Goal: Task Accomplishment & Management: Use online tool/utility

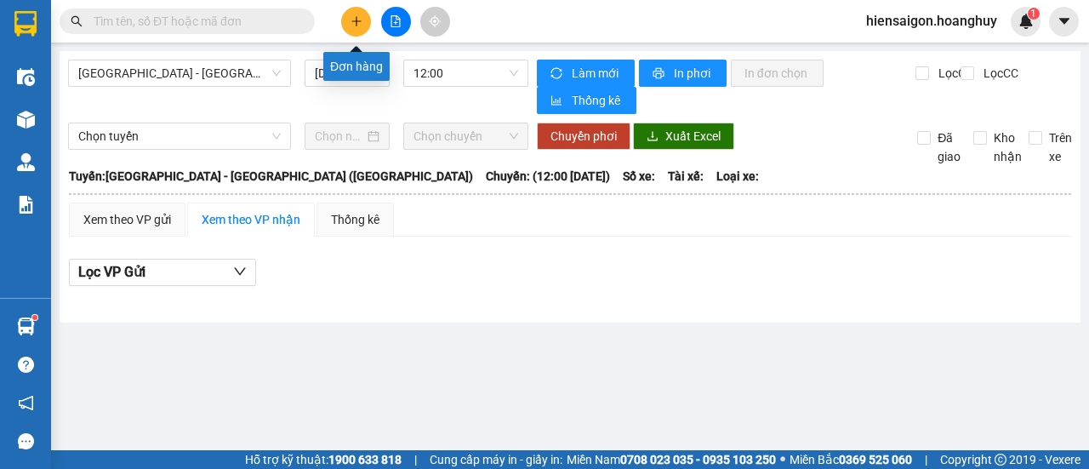
click at [359, 22] on icon "plus" at bounding box center [357, 21] width 12 height 12
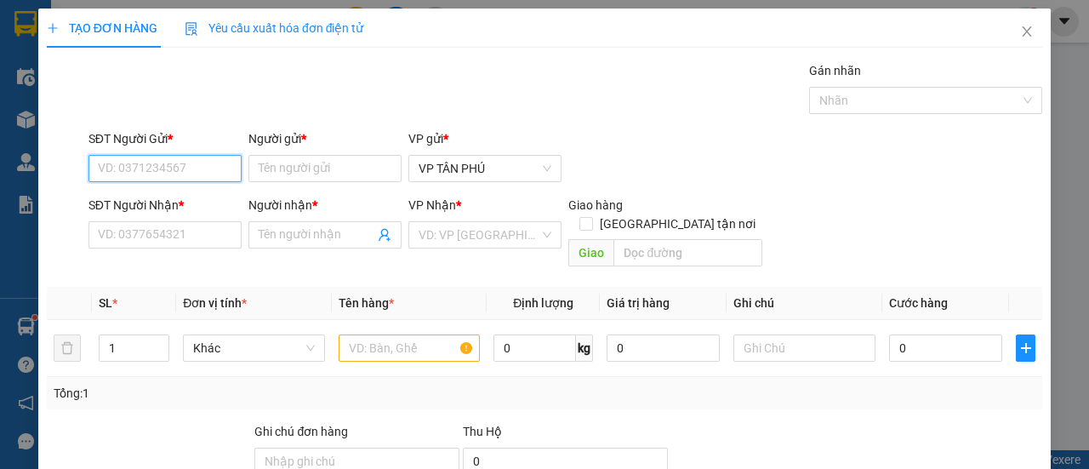
click at [202, 171] on input "SĐT Người Gửi *" at bounding box center [165, 168] width 153 height 27
click at [185, 197] on div "0983734499 - BD" at bounding box center [163, 201] width 131 height 19
type input "0983734499"
type input "BD"
type input "0352086545"
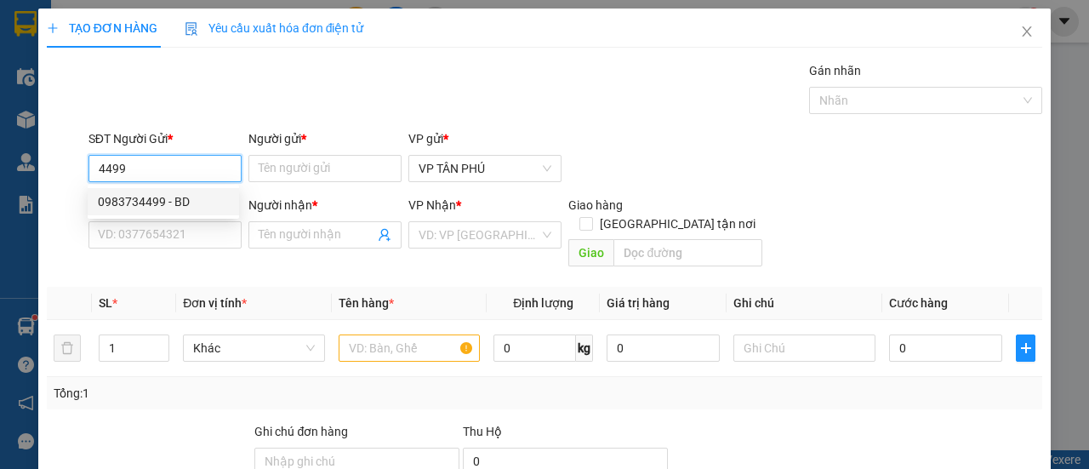
type input "[PERSON_NAME]"
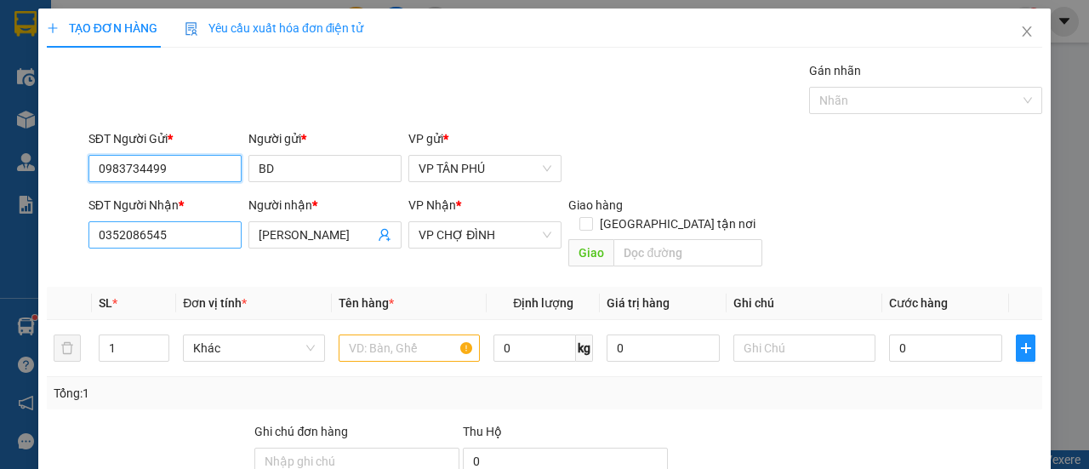
type input "0983734499"
click at [172, 241] on input "0352086545" at bounding box center [165, 234] width 153 height 27
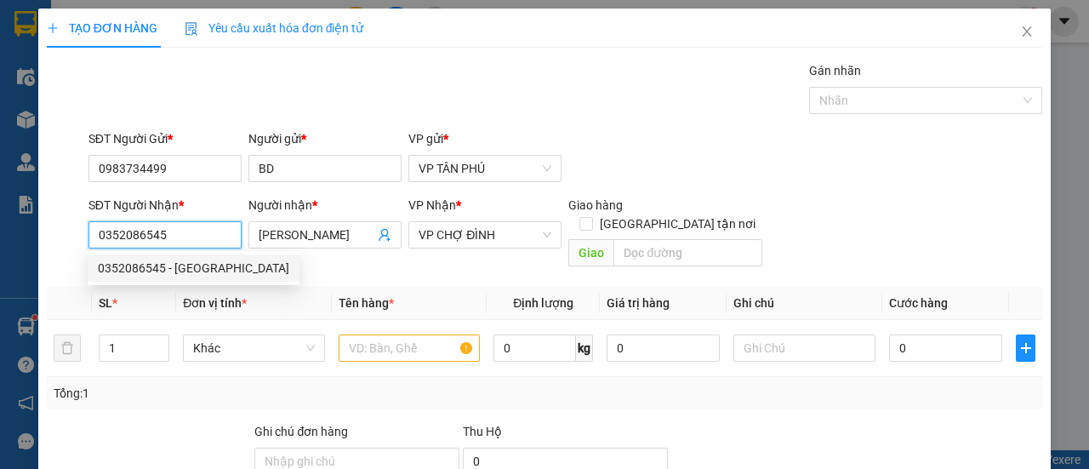
click at [172, 241] on input "0352086545" at bounding box center [165, 234] width 153 height 27
click at [163, 277] on div "0396463800 - B MY" at bounding box center [163, 268] width 131 height 19
type input "0396463800"
type input "B MY"
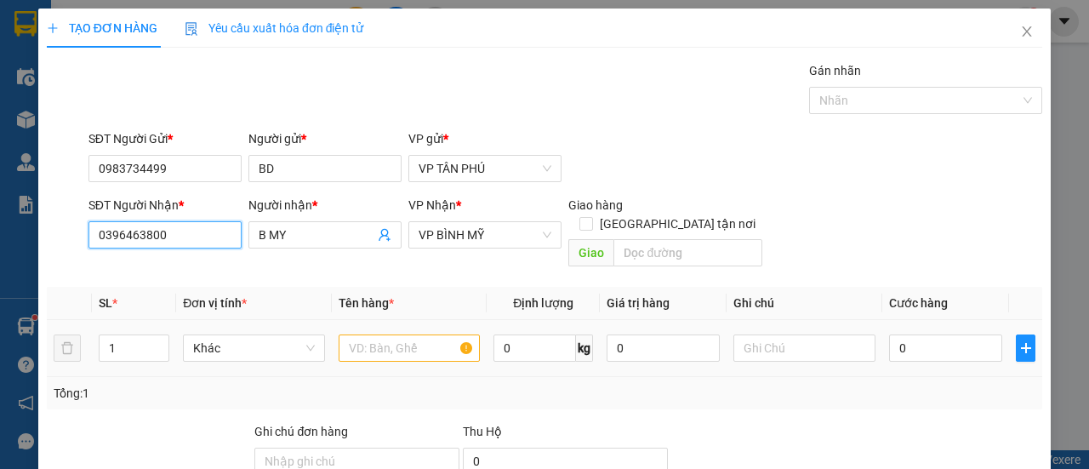
type input "0396463800"
click at [404, 334] on input "text" at bounding box center [410, 347] width 142 height 27
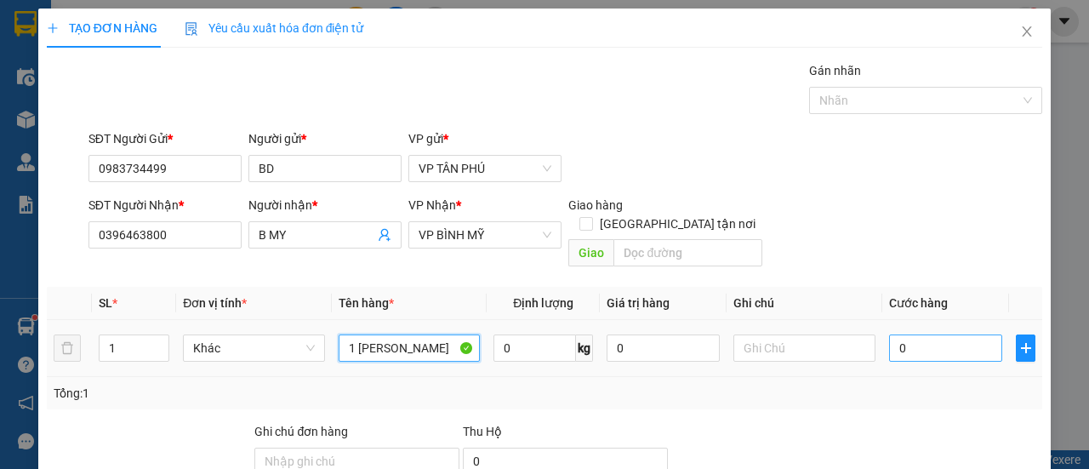
type input "1 [PERSON_NAME]"
click at [908, 334] on input "0" at bounding box center [945, 347] width 113 height 27
type input "1"
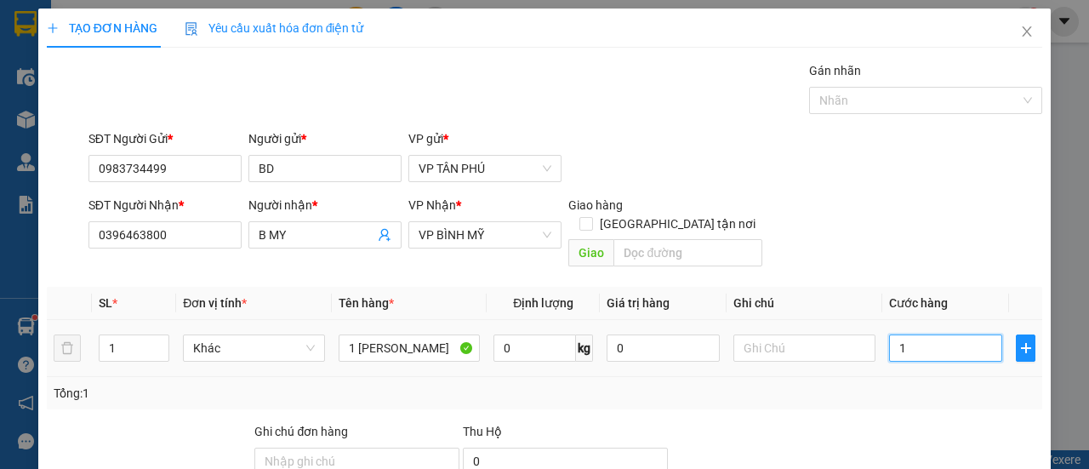
type input "15"
type input "150"
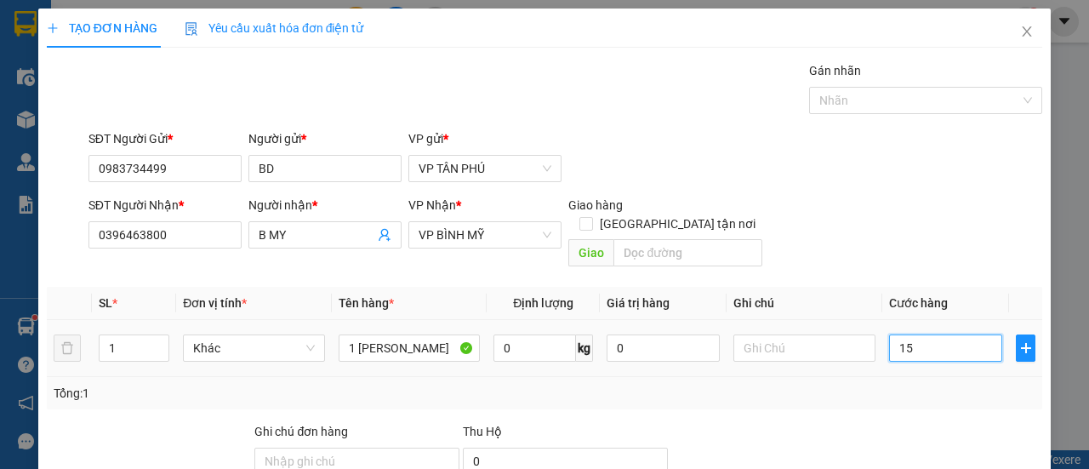
type input "150"
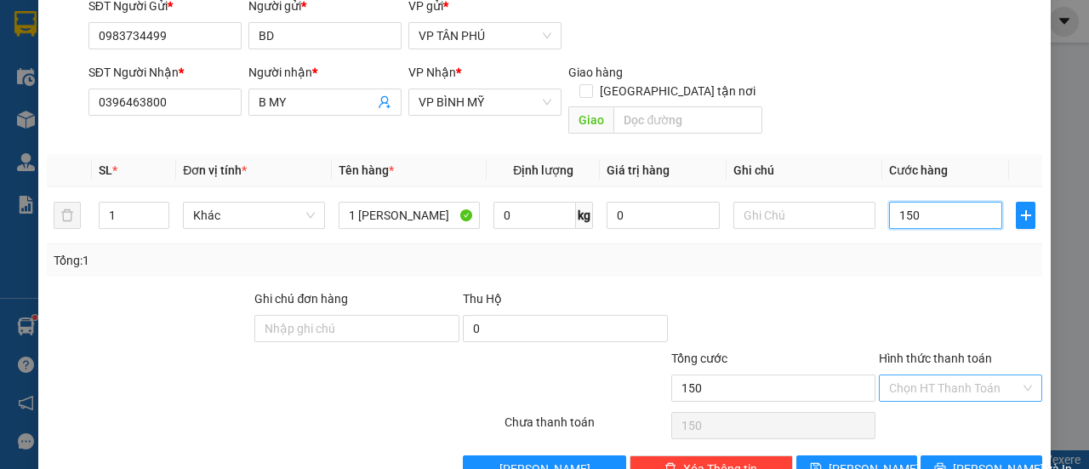
scroll to position [158, 0]
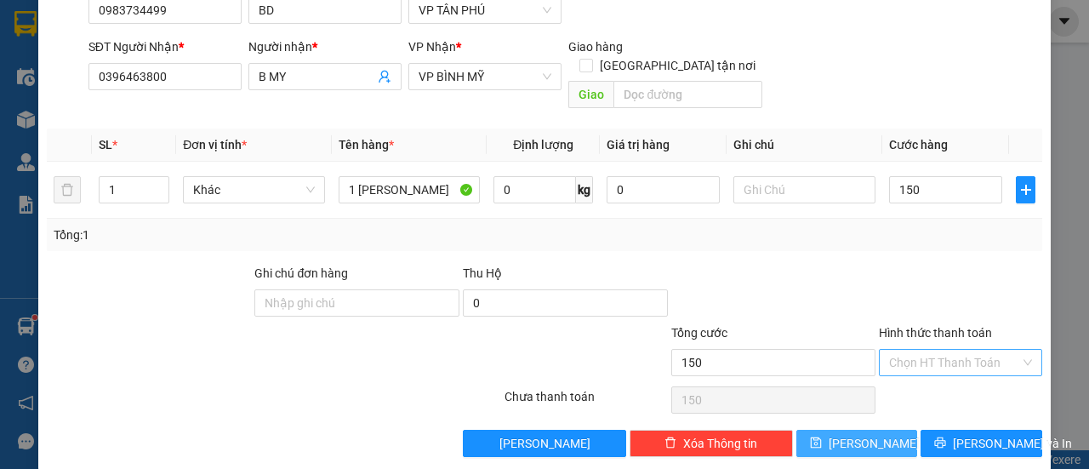
type input "150.000"
click at [889, 430] on button "[PERSON_NAME]" at bounding box center [858, 443] width 122 height 27
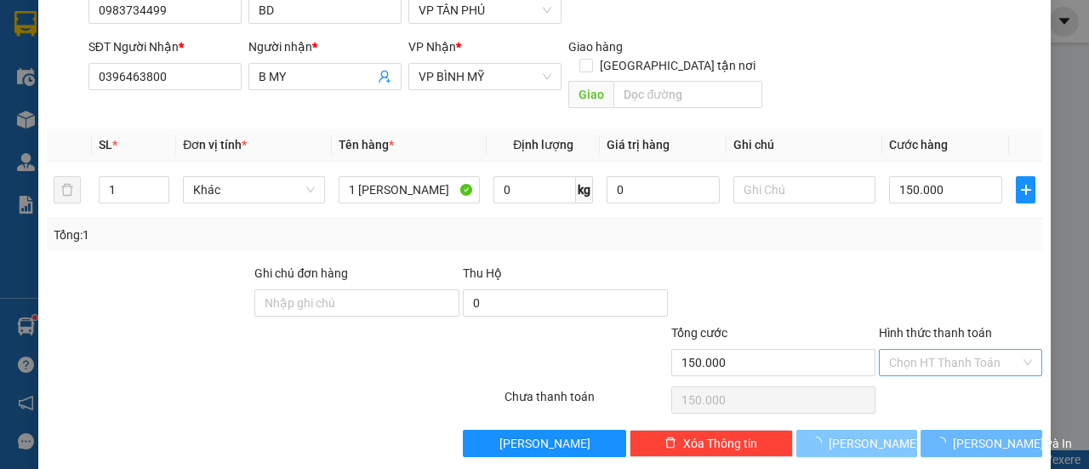
type input "0"
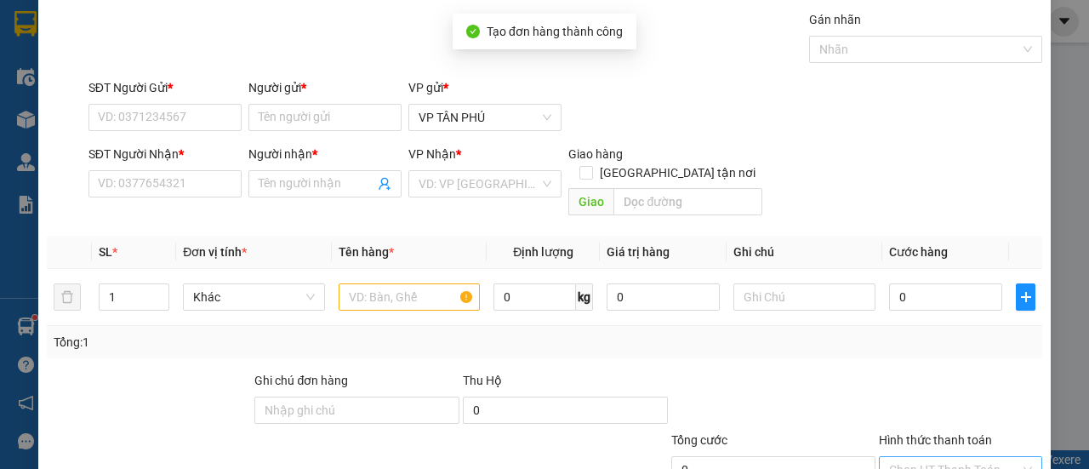
scroll to position [0, 0]
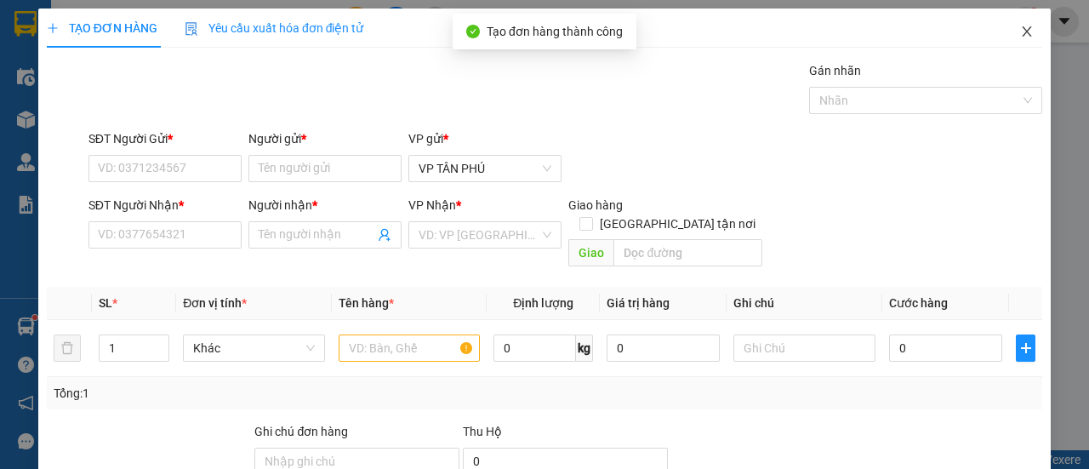
click at [1021, 35] on span "Close" at bounding box center [1027, 33] width 48 height 48
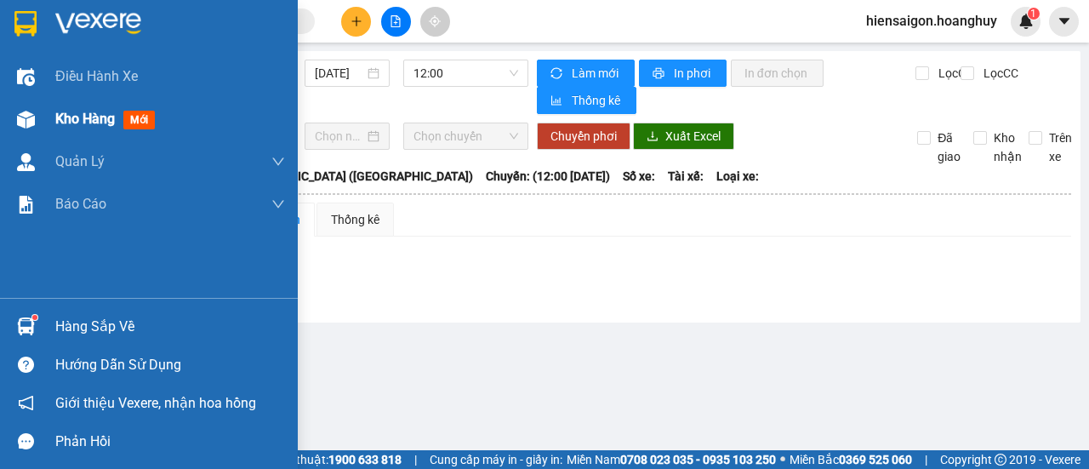
click at [58, 115] on span "Kho hàng" at bounding box center [85, 119] width 60 height 16
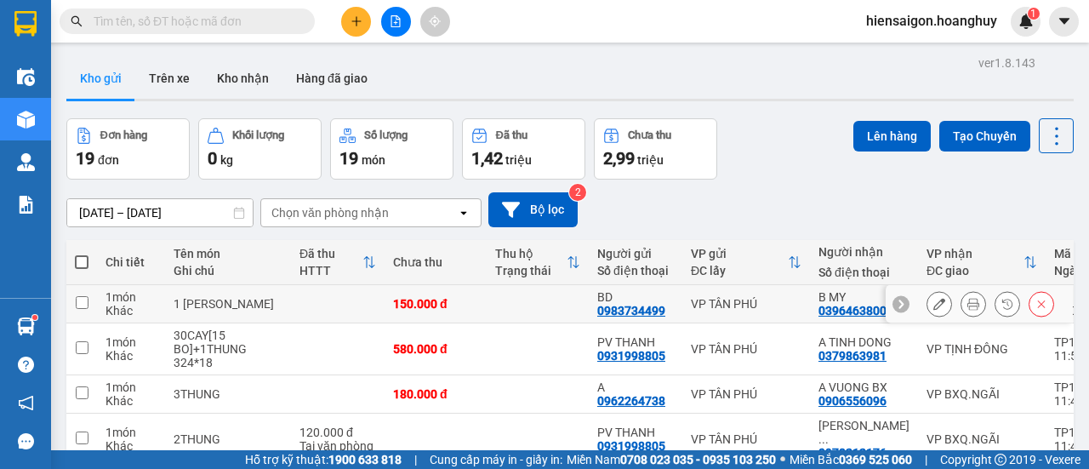
click at [106, 300] on div "1 món" at bounding box center [131, 297] width 51 height 14
checkbox input "true"
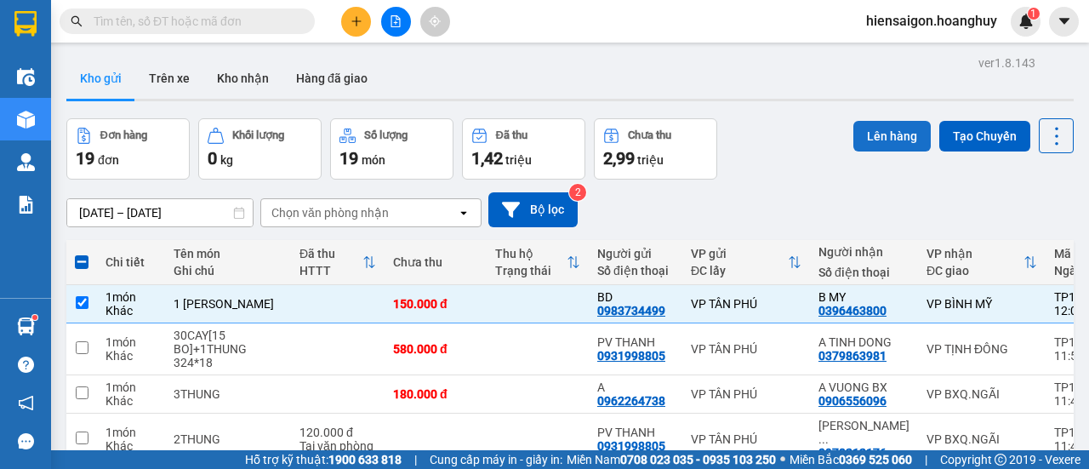
click at [870, 139] on button "Lên hàng" at bounding box center [892, 136] width 77 height 31
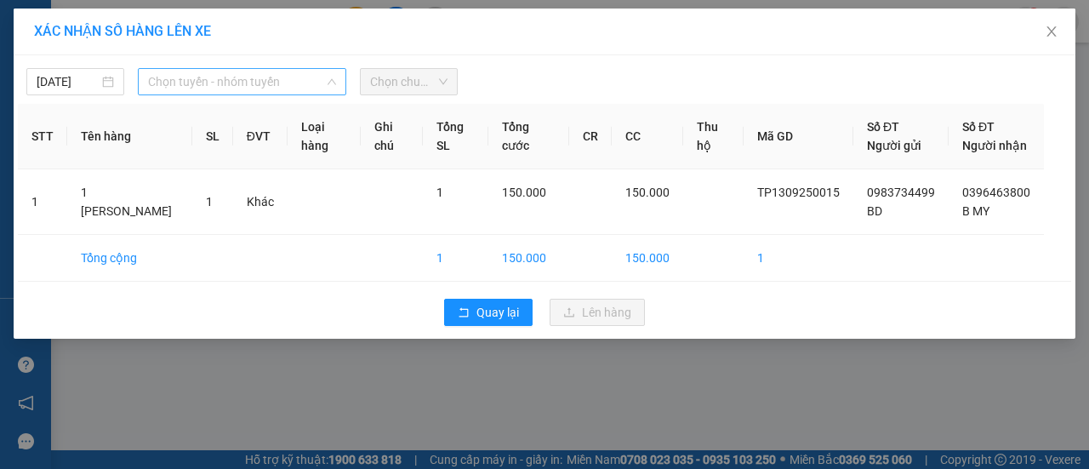
click at [226, 88] on span "Chọn tuyến - nhóm tuyến" at bounding box center [242, 82] width 188 height 26
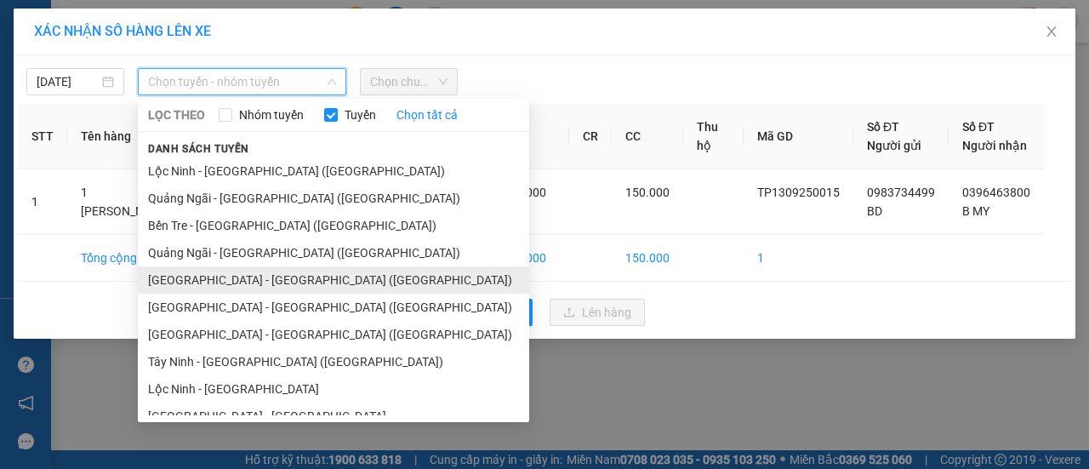
click at [197, 277] on li "[GEOGRAPHIC_DATA] - [GEOGRAPHIC_DATA] ([GEOGRAPHIC_DATA])" at bounding box center [334, 279] width 392 height 27
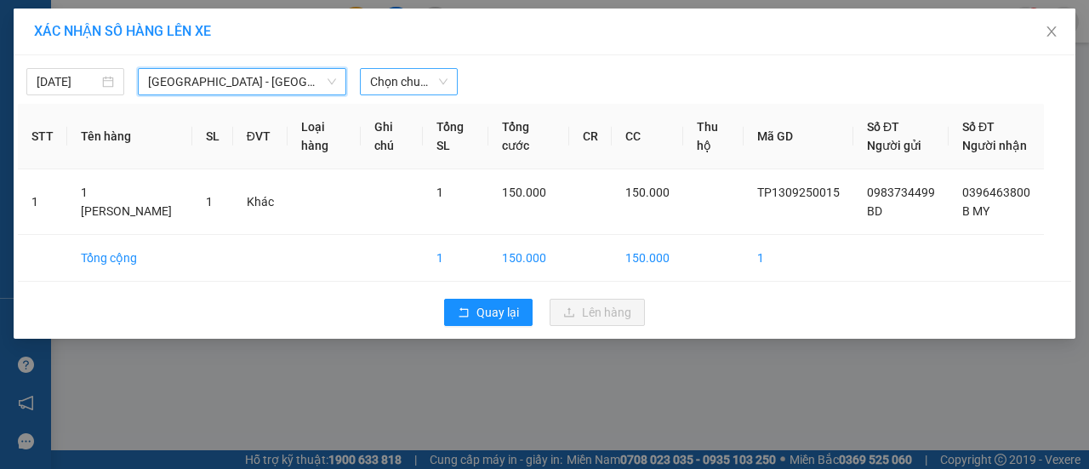
click at [439, 76] on span "Chọn chuyến" at bounding box center [408, 82] width 77 height 26
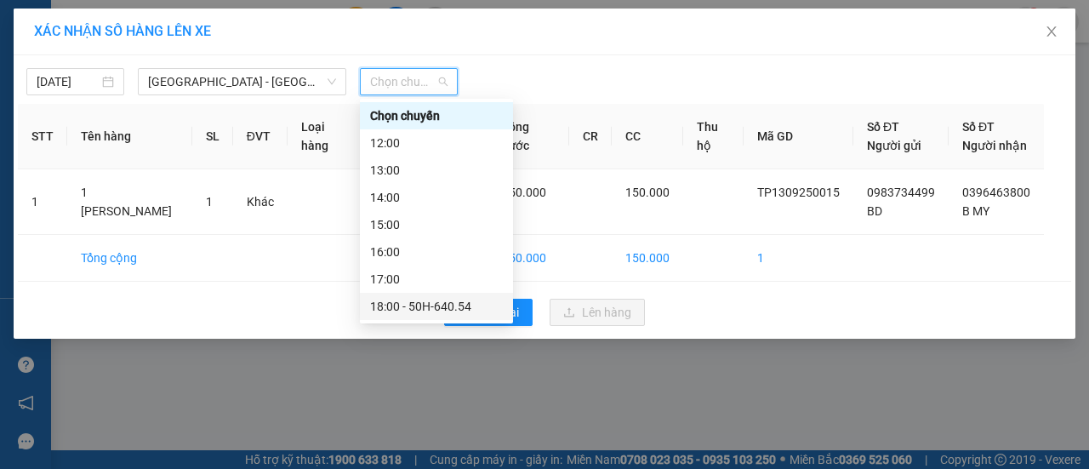
click at [429, 307] on div "18:00 - 50H-640.54" at bounding box center [436, 306] width 133 height 19
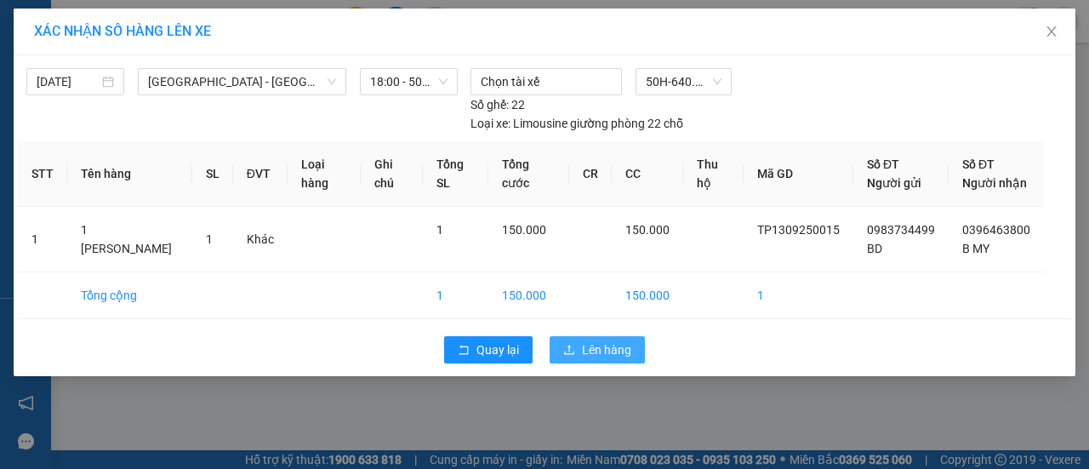
click at [580, 351] on button "Lên hàng" at bounding box center [597, 349] width 95 height 27
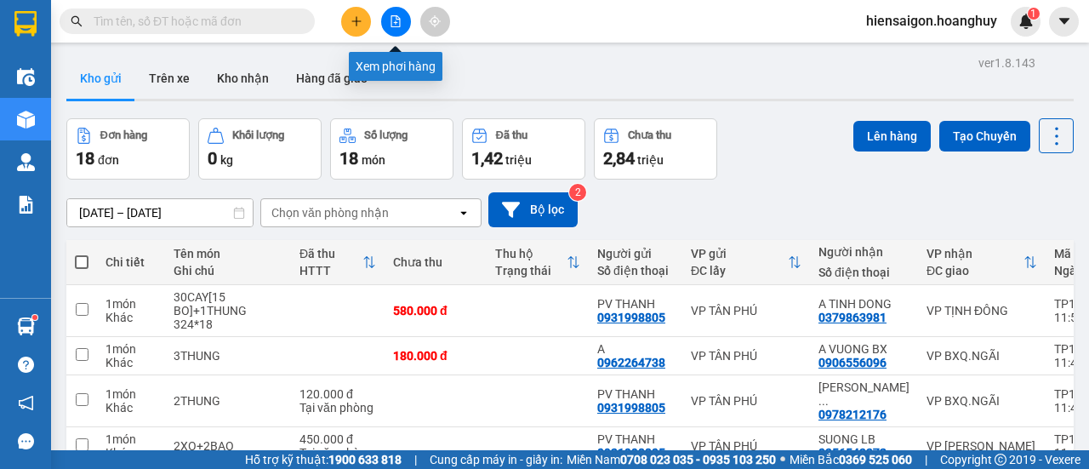
click at [402, 22] on button at bounding box center [396, 22] width 30 height 30
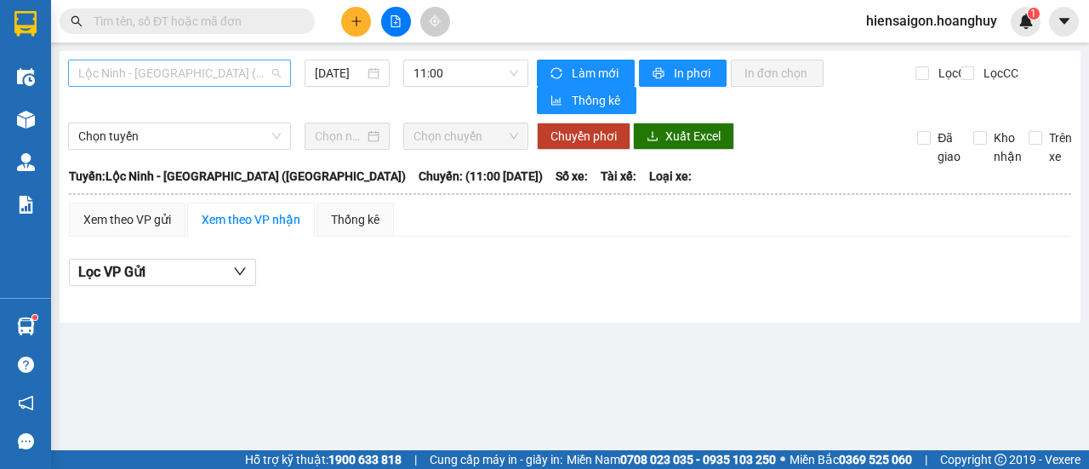
click at [190, 71] on span "Lộc Ninh - [GEOGRAPHIC_DATA] ([GEOGRAPHIC_DATA])" at bounding box center [179, 73] width 203 height 26
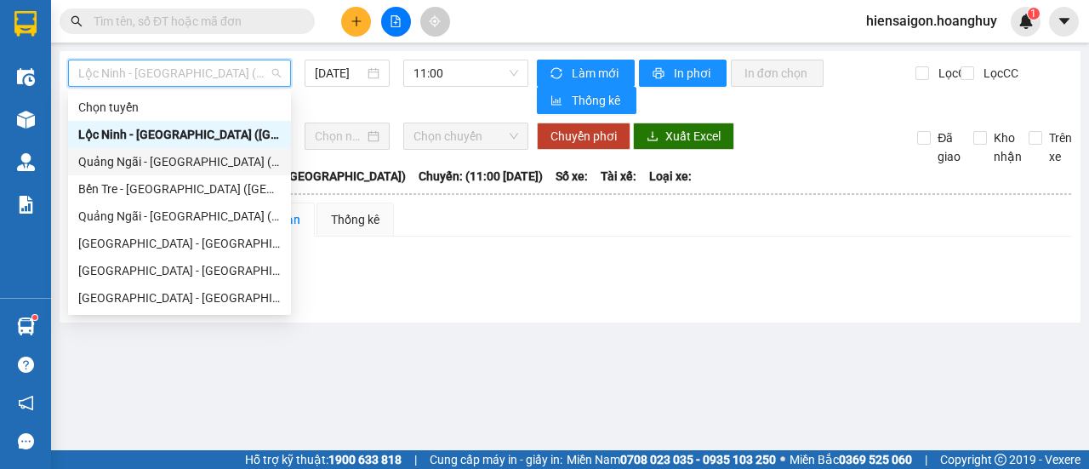
click at [124, 157] on div "Quảng Ngãi - [GEOGRAPHIC_DATA] ([GEOGRAPHIC_DATA])" at bounding box center [179, 161] width 203 height 19
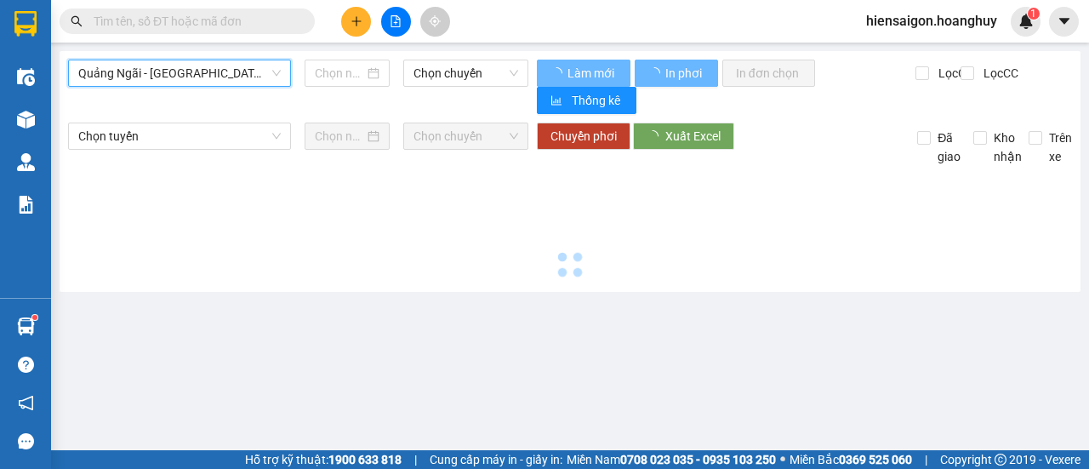
type input "[DATE]"
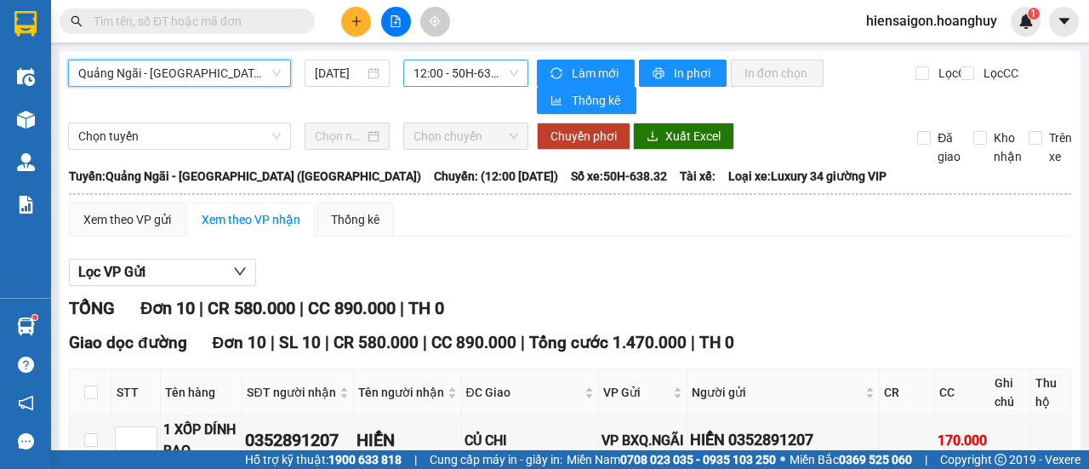
click at [448, 71] on span "12:00 - 50H-638.32" at bounding box center [466, 73] width 104 height 26
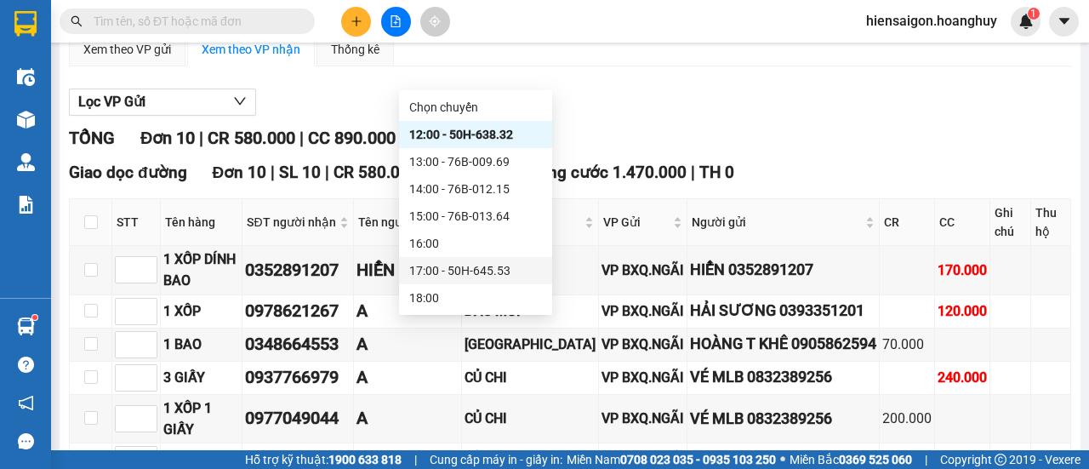
click at [459, 272] on div "17:00 - 50H-645.53" at bounding box center [475, 270] width 133 height 19
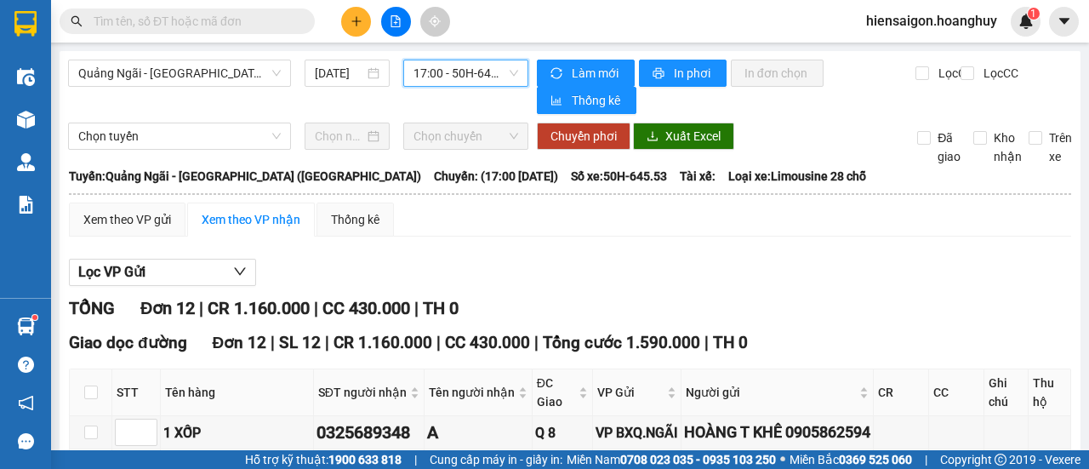
click at [455, 75] on span "17:00 - 50H-645.53" at bounding box center [466, 73] width 104 height 26
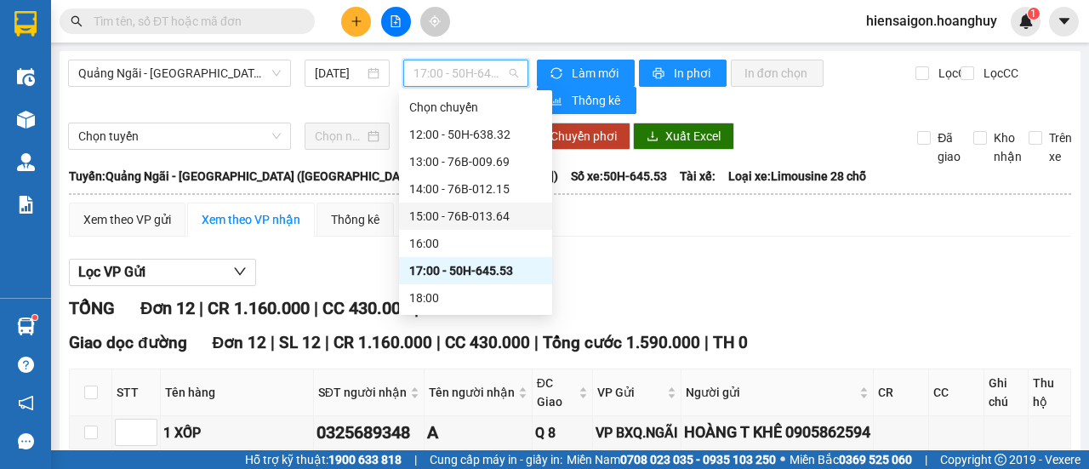
click at [479, 214] on div "15:00 - 76B-013.64" at bounding box center [475, 216] width 133 height 19
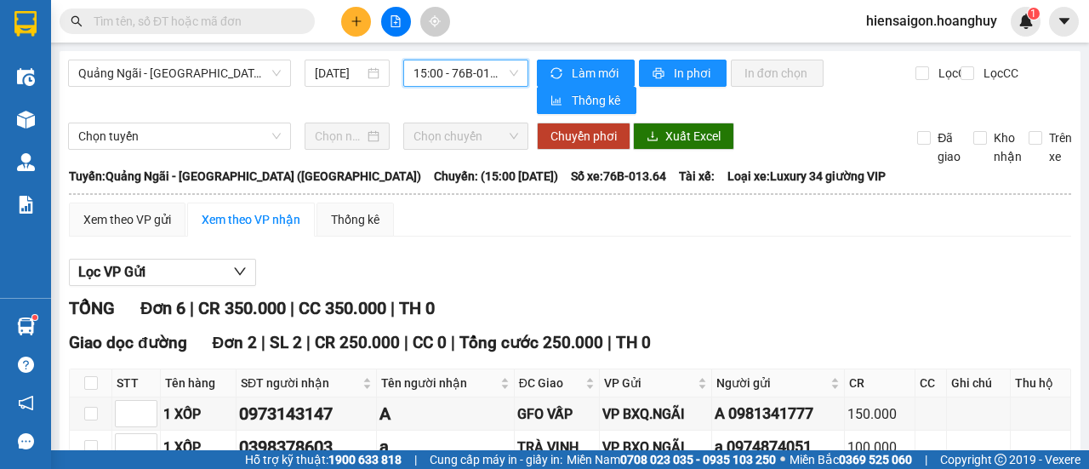
click at [473, 80] on span "15:00 - 76B-013.64" at bounding box center [466, 73] width 104 height 26
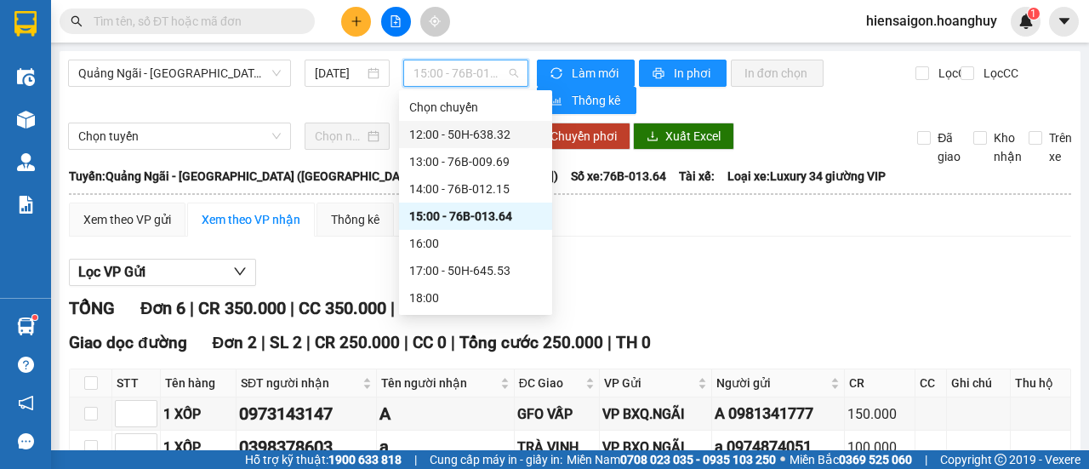
click at [483, 140] on div "12:00 - 50H-638.32" at bounding box center [475, 134] width 133 height 19
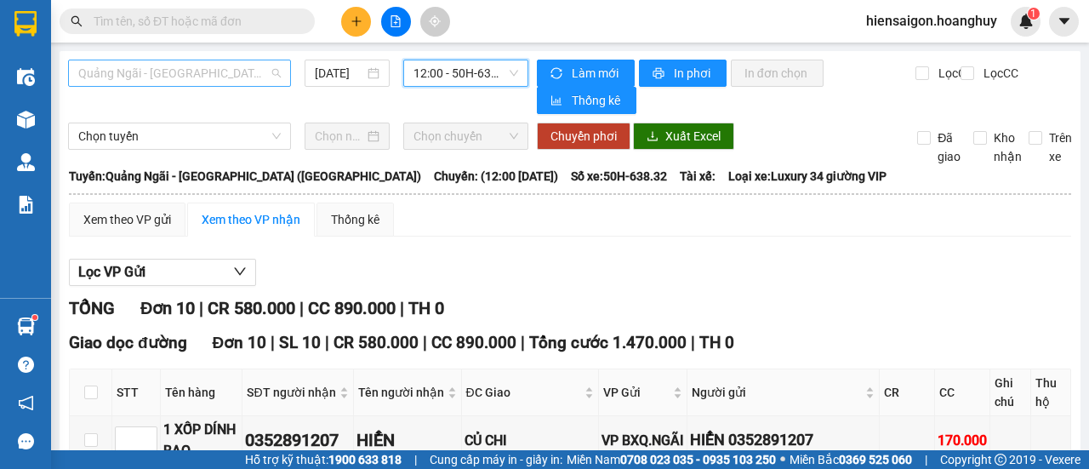
click at [155, 72] on span "Quảng Ngãi - [GEOGRAPHIC_DATA] ([GEOGRAPHIC_DATA])" at bounding box center [179, 73] width 203 height 26
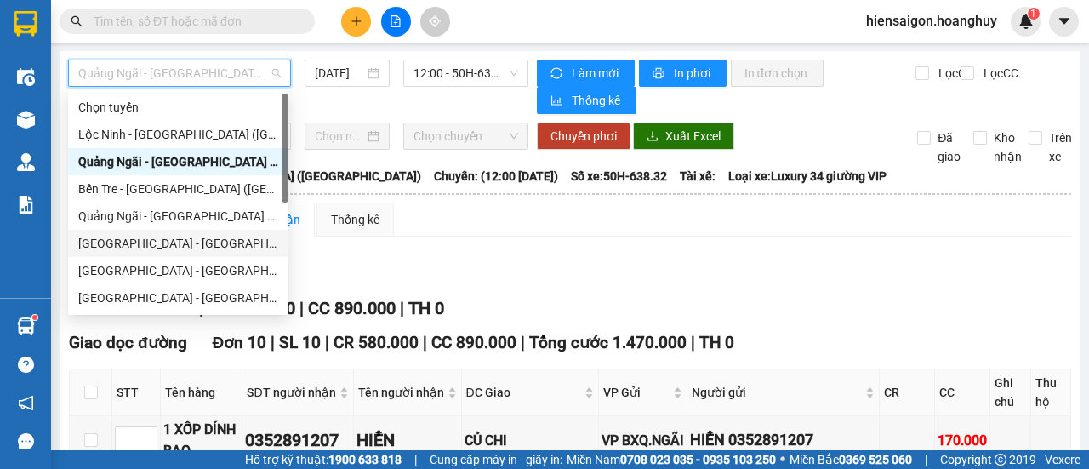
scroll to position [85, 0]
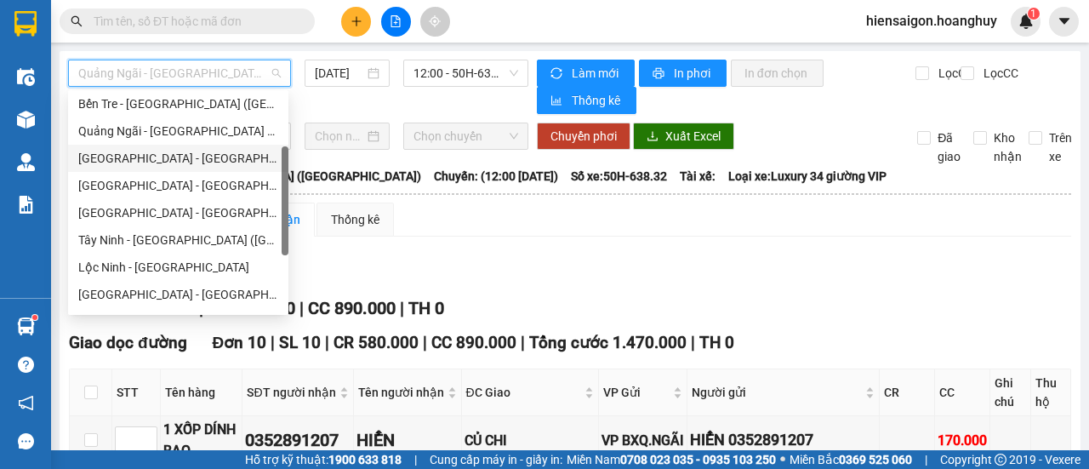
click at [135, 152] on div "[GEOGRAPHIC_DATA] - [GEOGRAPHIC_DATA] ([GEOGRAPHIC_DATA])" at bounding box center [178, 158] width 200 height 19
type input "[DATE]"
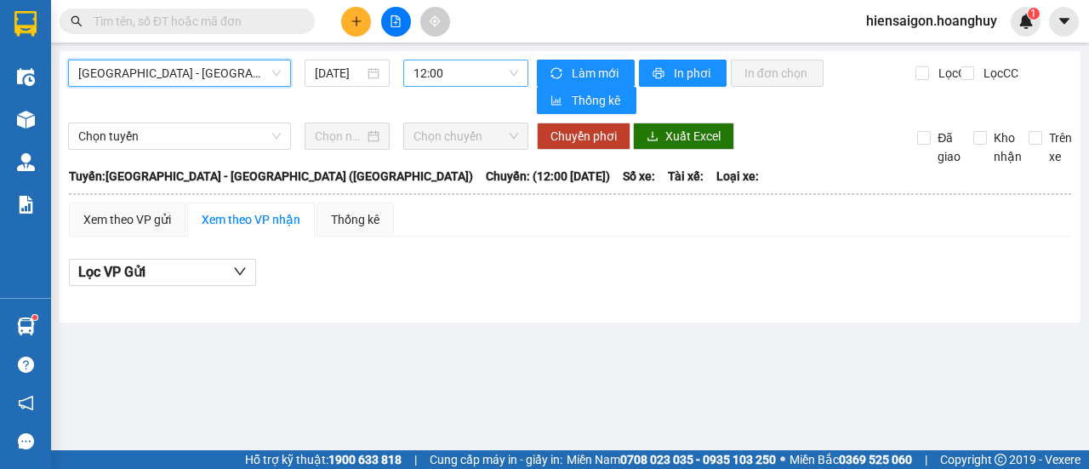
click at [446, 71] on span "12:00" at bounding box center [466, 73] width 104 height 26
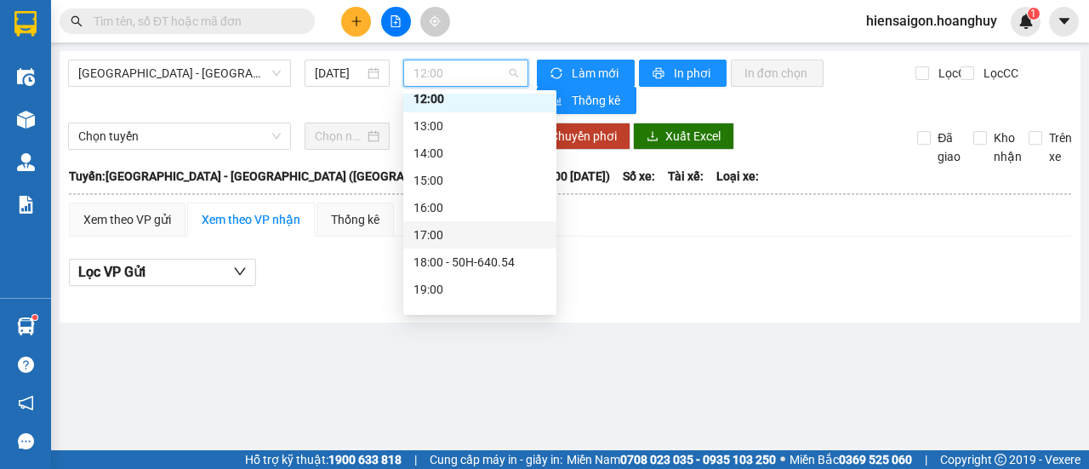
scroll to position [54, 0]
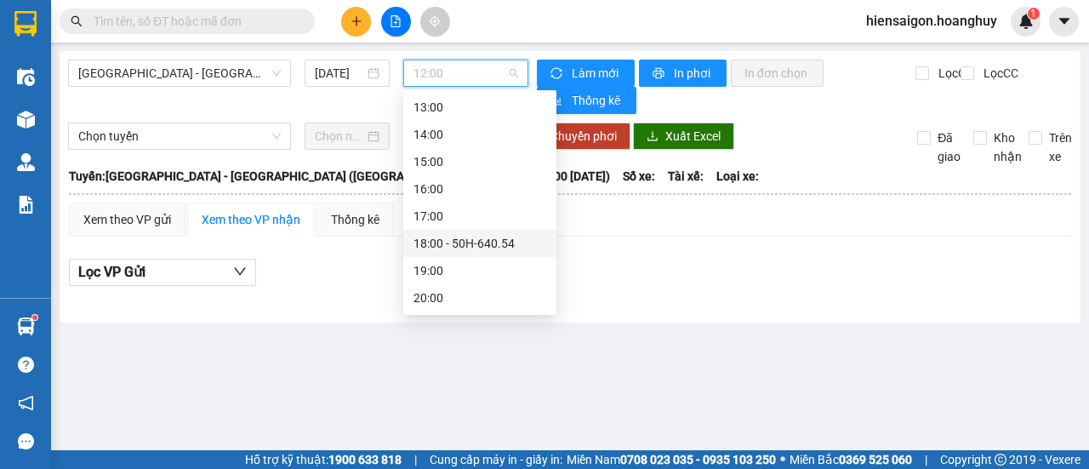
click at [471, 247] on div "18:00 - 50H-640.54" at bounding box center [480, 243] width 133 height 19
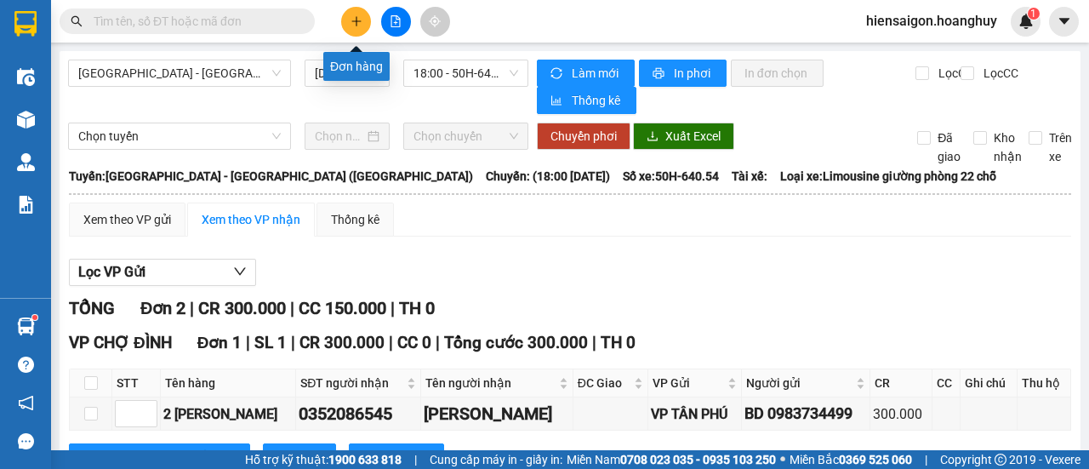
click at [349, 17] on button at bounding box center [356, 22] width 30 height 30
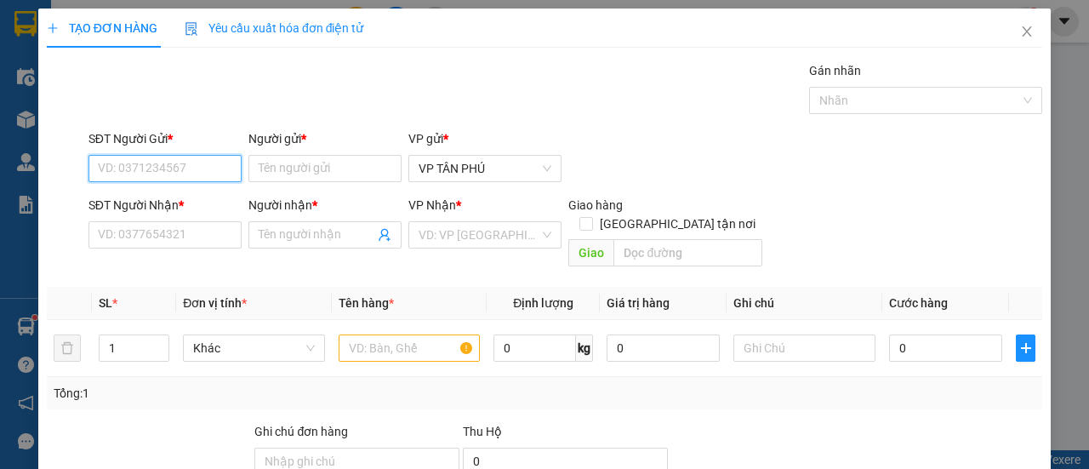
click at [180, 163] on input "SĐT Người Gửi *" at bounding box center [165, 168] width 153 height 27
click at [177, 201] on div "0983734499 - BD" at bounding box center [163, 201] width 131 height 19
type input "0983734499"
type input "BD"
type input "0396463800"
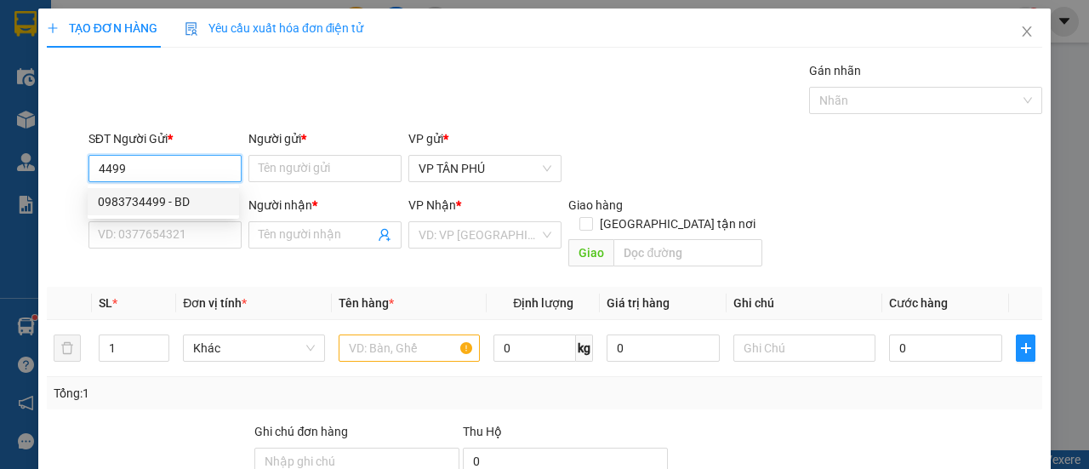
type input "B MY"
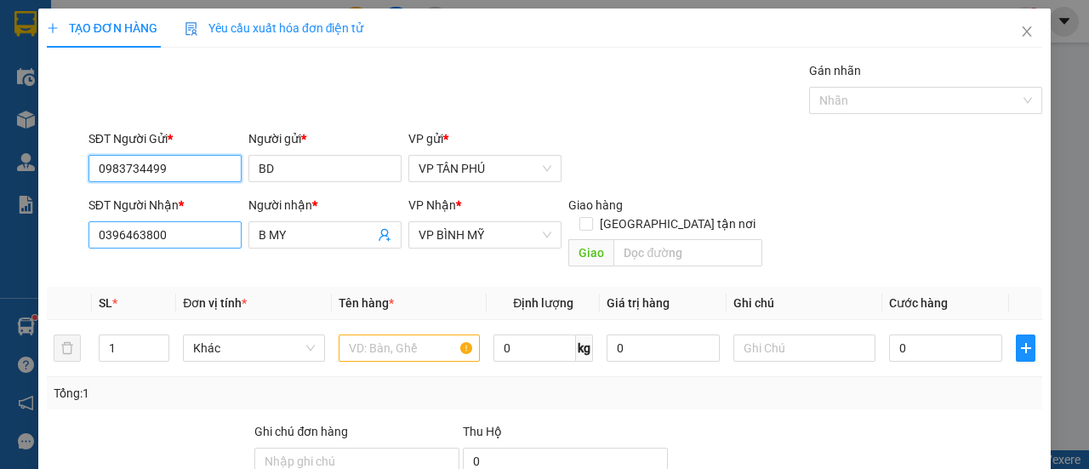
type input "0983734499"
click at [162, 239] on input "0396463800" at bounding box center [165, 234] width 153 height 27
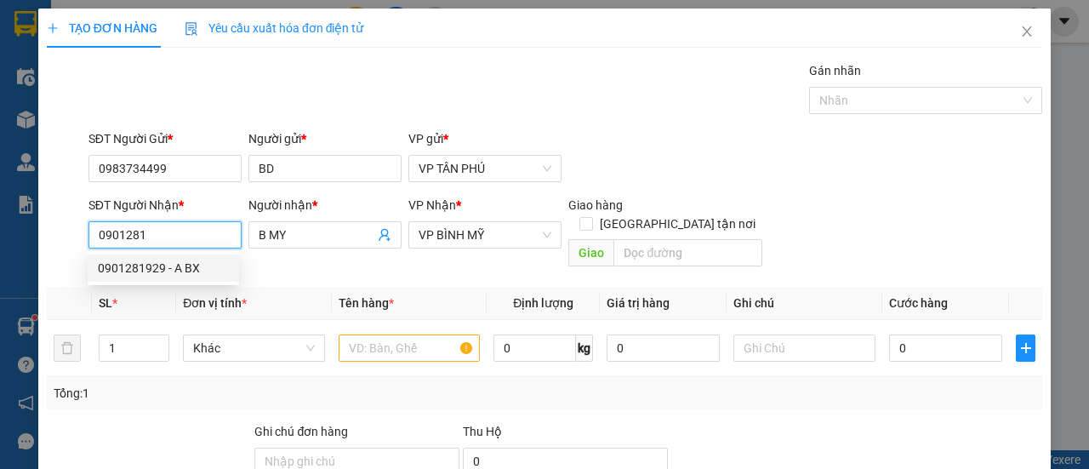
click at [192, 273] on div "0901281929 - A BX" at bounding box center [163, 268] width 131 height 19
type input "0901281929"
type input "A BX"
type input "0901281929"
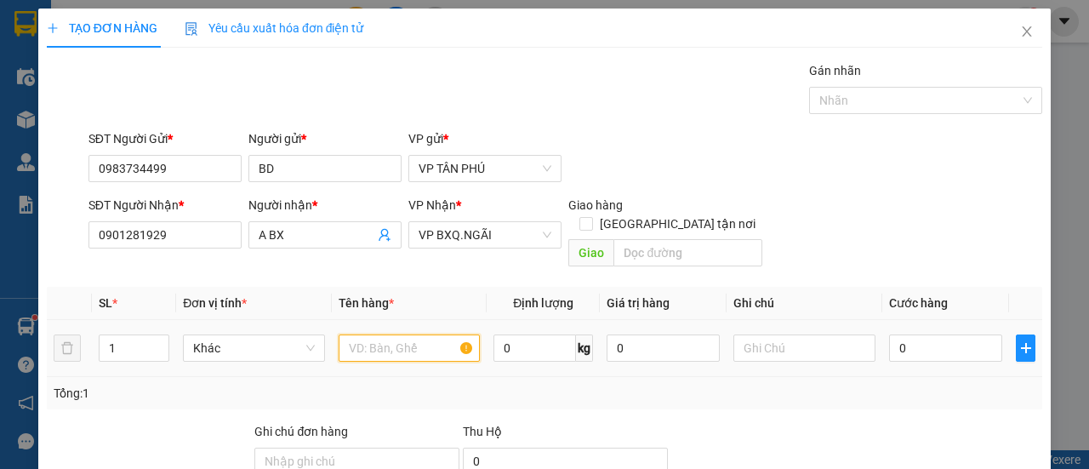
click at [403, 334] on input "text" at bounding box center [410, 347] width 142 height 27
type input "3 CUC DEN"
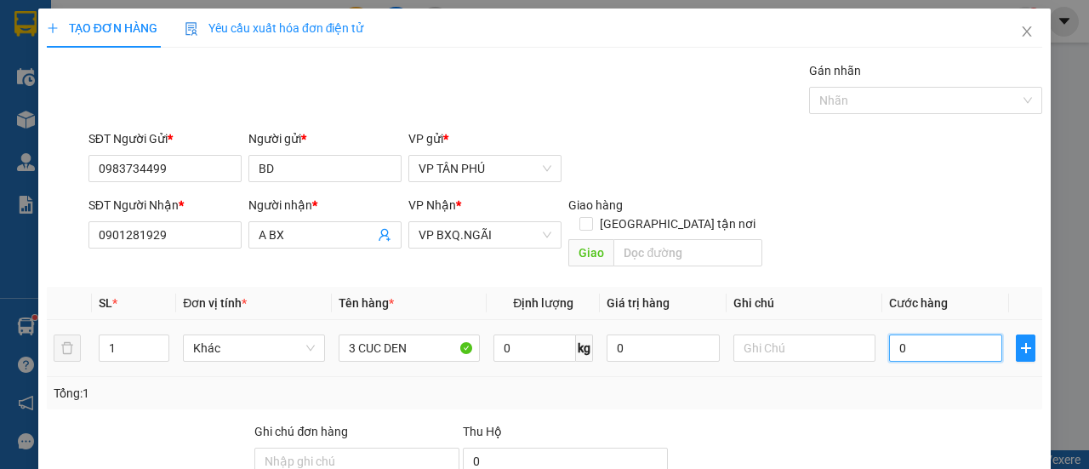
click at [949, 334] on input "0" at bounding box center [945, 347] width 113 height 27
type input "2"
type input "20"
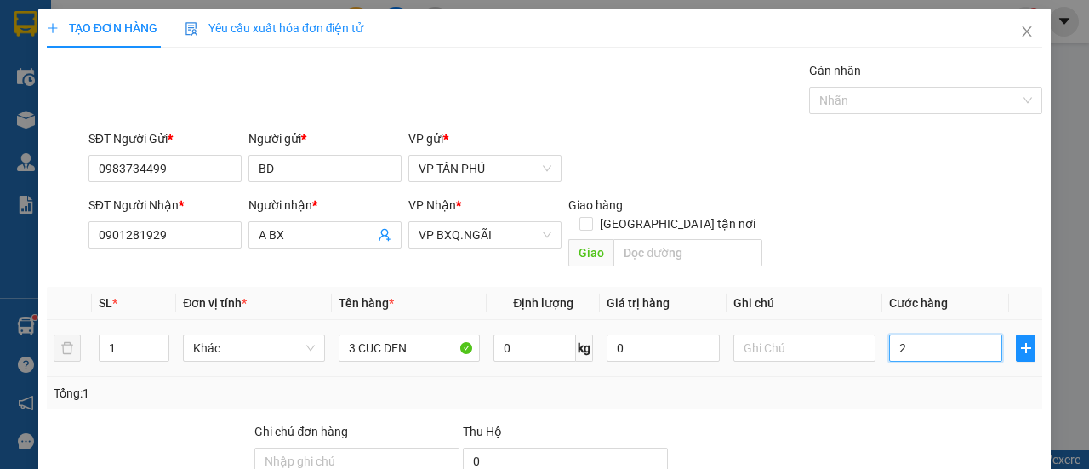
type input "20"
type input "200"
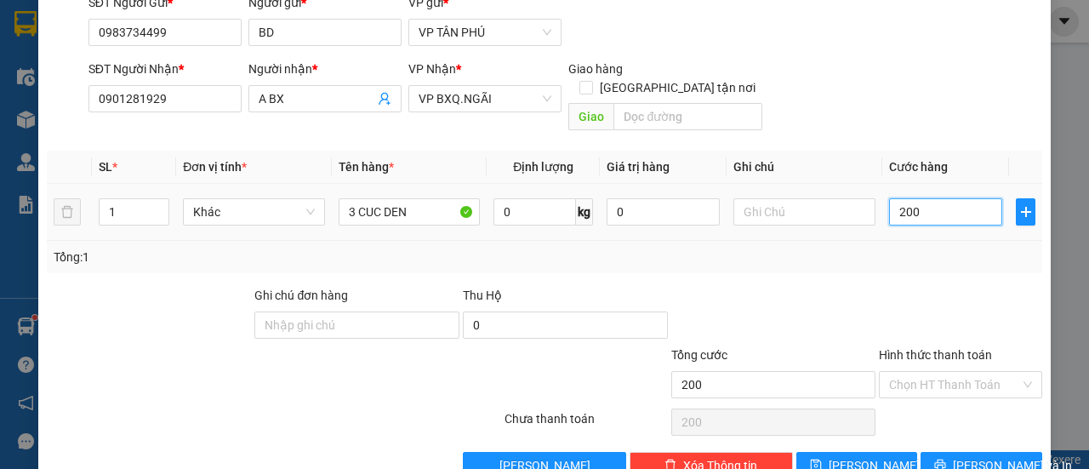
scroll to position [158, 0]
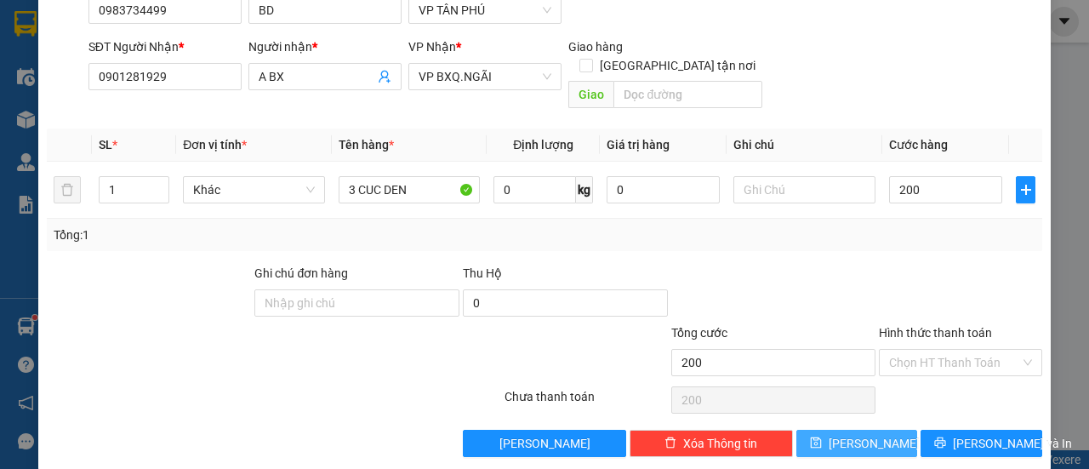
type input "200.000"
click at [868, 430] on button "[PERSON_NAME]" at bounding box center [858, 443] width 122 height 27
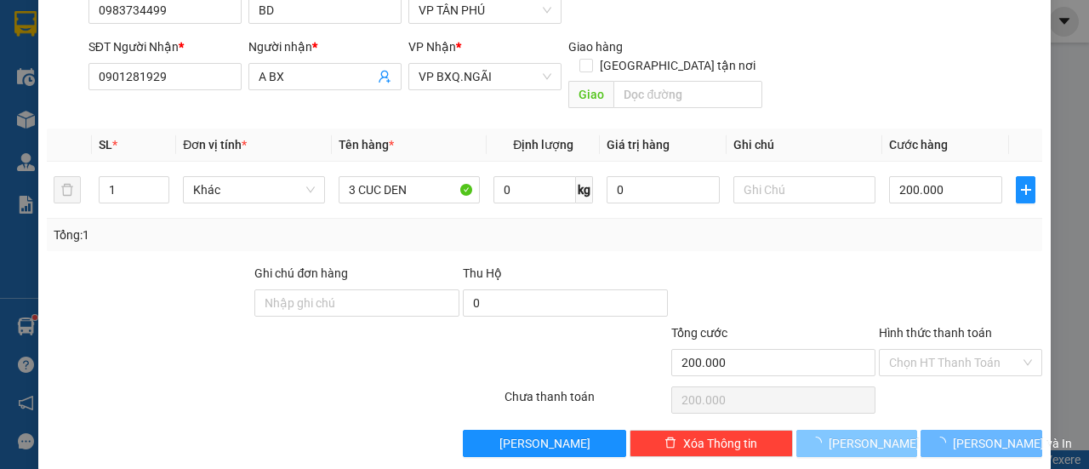
type input "0"
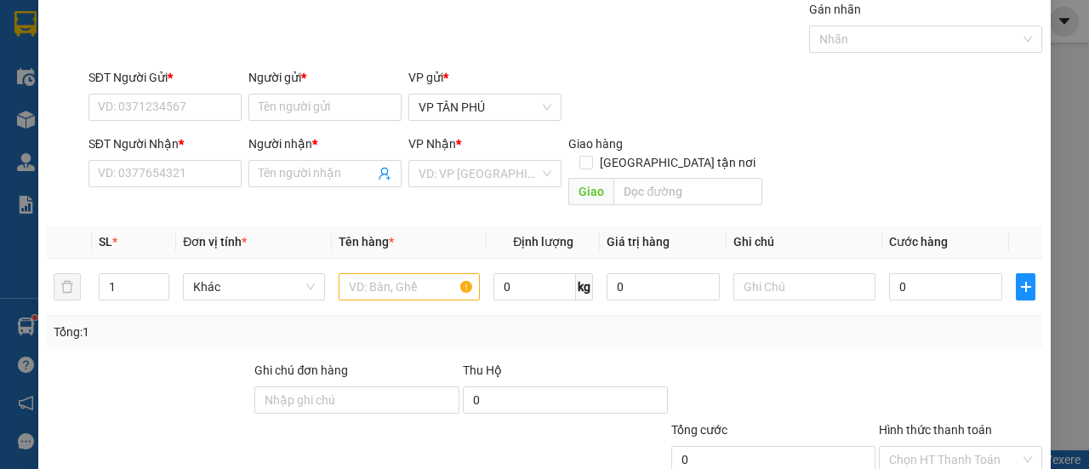
scroll to position [0, 0]
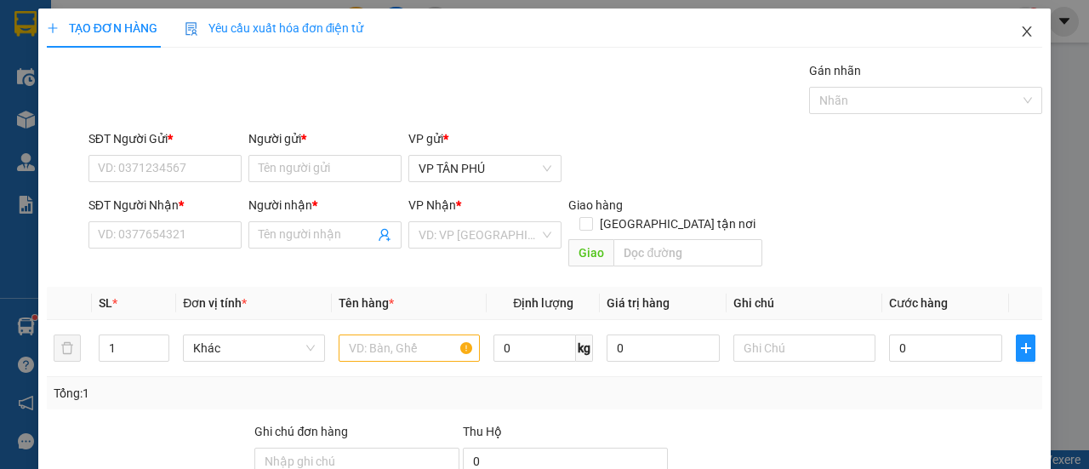
click at [1025, 32] on span "Close" at bounding box center [1027, 33] width 48 height 48
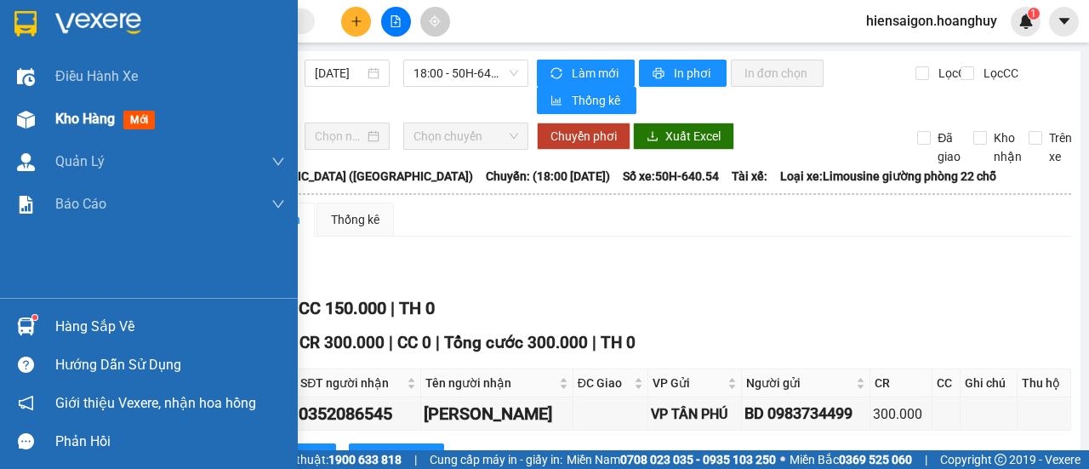
click at [82, 111] on div "[GEOGRAPHIC_DATA] - [GEOGRAPHIC_DATA] ([GEOGRAPHIC_DATA]) [DATE] 18:00 - 50H-64…" at bounding box center [298, 87] width 460 height 54
click at [100, 122] on span "Kho hàng" at bounding box center [85, 119] width 60 height 16
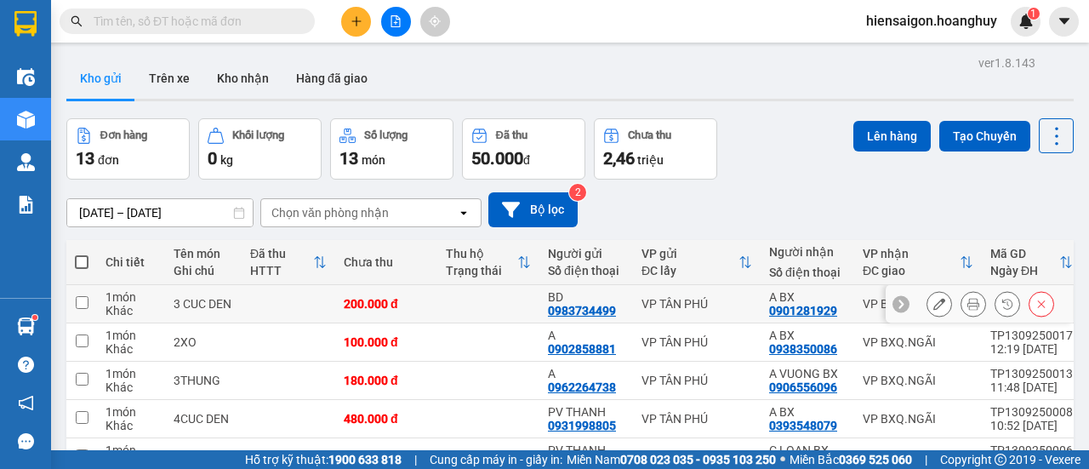
click at [93, 300] on td at bounding box center [81, 304] width 31 height 38
checkbox input "true"
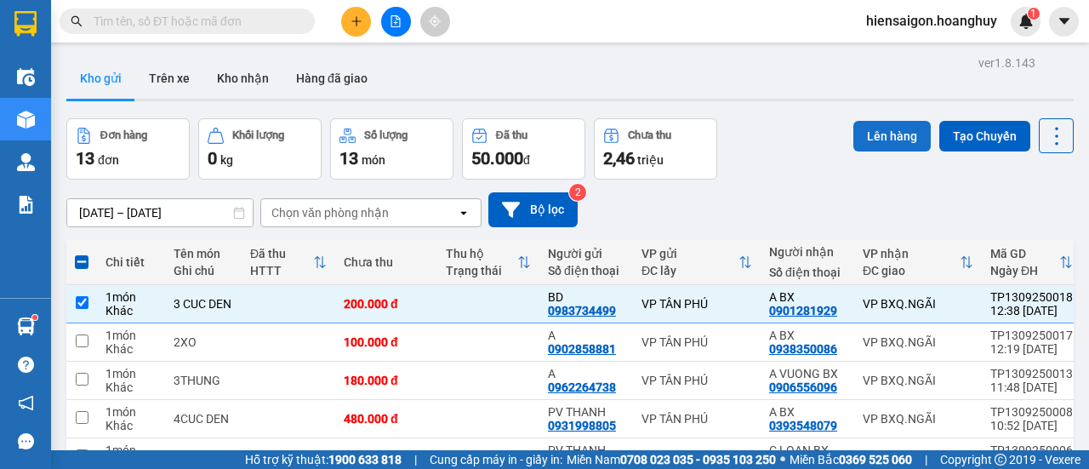
click at [883, 127] on button "Lên hàng" at bounding box center [892, 136] width 77 height 31
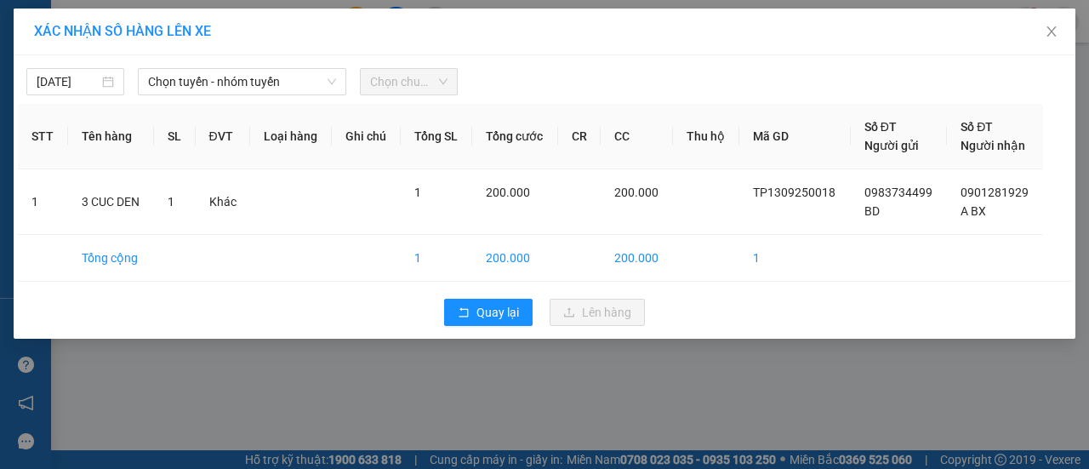
click at [214, 66] on div "[DATE] Chọn tuyến - nhóm tuyến Chọn chuyến" at bounding box center [545, 78] width 1054 height 36
click at [209, 77] on span "Chọn tuyến - nhóm tuyến" at bounding box center [242, 82] width 188 height 26
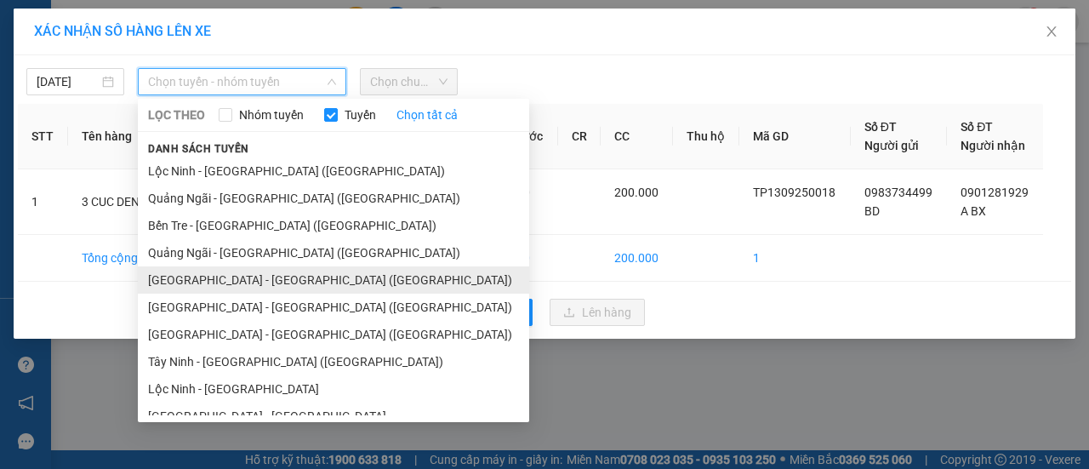
click at [184, 277] on li "[GEOGRAPHIC_DATA] - [GEOGRAPHIC_DATA] ([GEOGRAPHIC_DATA])" at bounding box center [334, 279] width 392 height 27
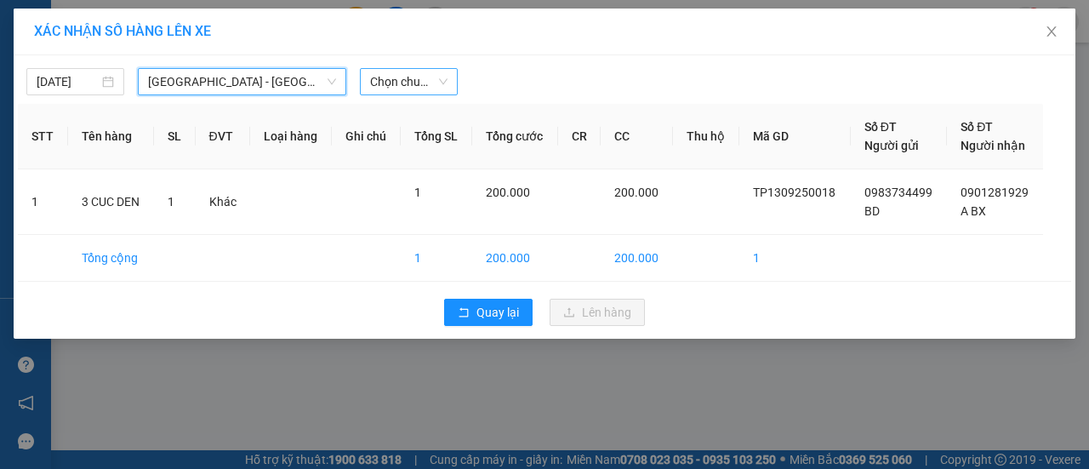
click at [427, 72] on span "Chọn chuyến" at bounding box center [408, 82] width 77 height 26
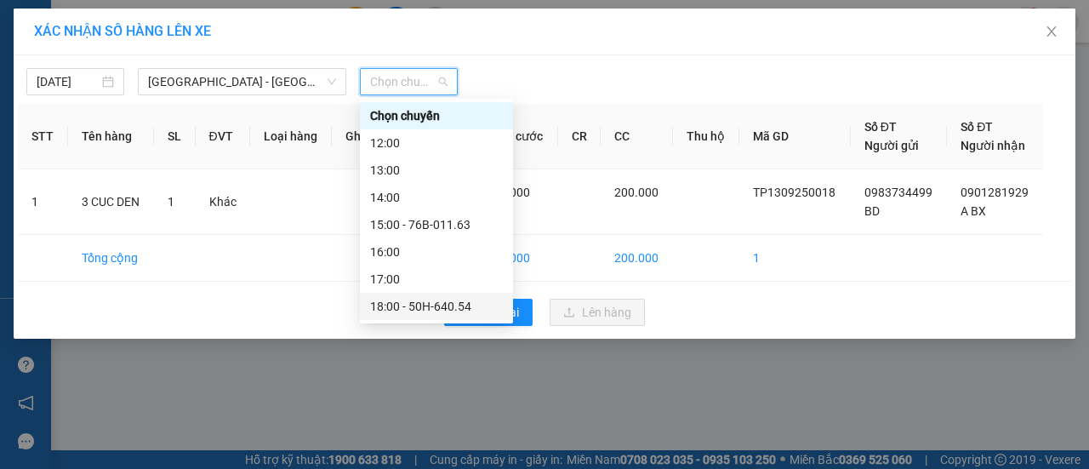
click at [420, 309] on div "18:00 - 50H-640.54" at bounding box center [436, 306] width 133 height 19
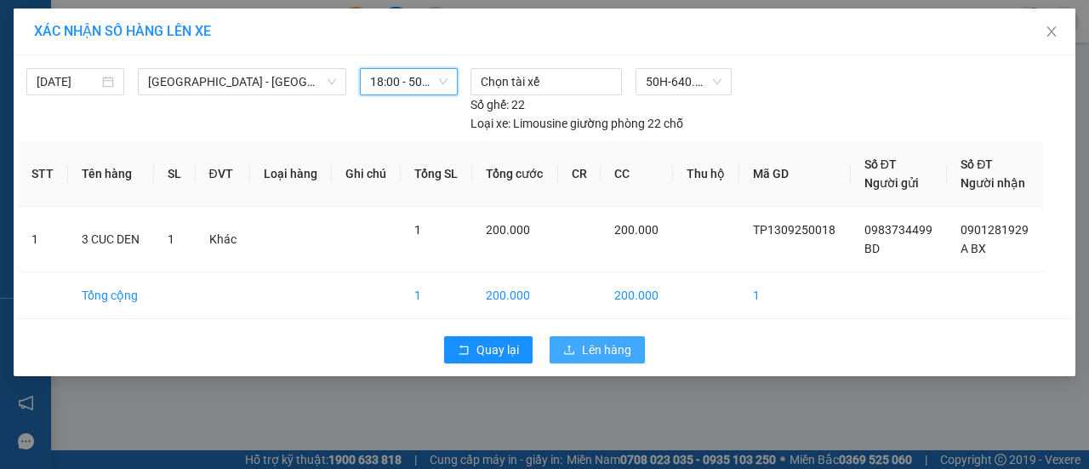
click at [578, 346] on button "Lên hàng" at bounding box center [597, 349] width 95 height 27
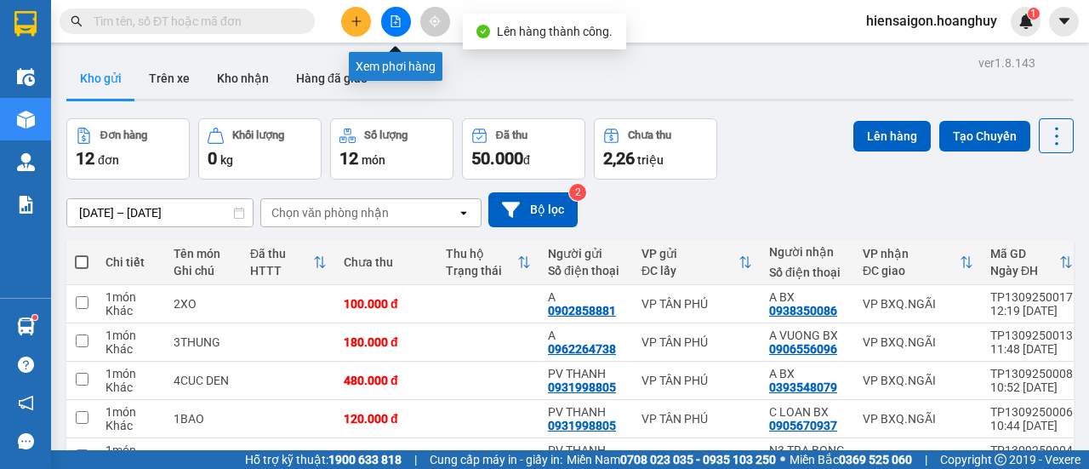
click at [395, 23] on icon "file-add" at bounding box center [396, 21] width 9 height 12
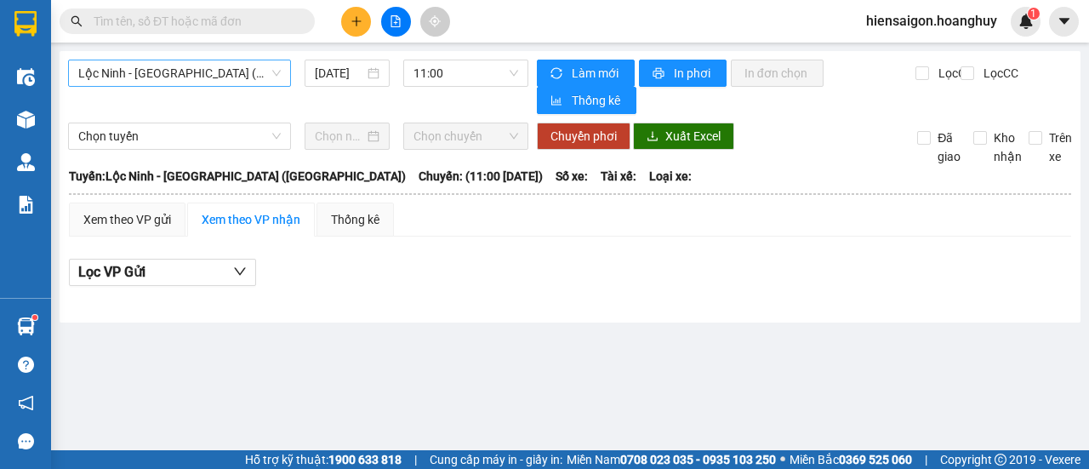
click at [148, 67] on span "Lộc Ninh - [GEOGRAPHIC_DATA] ([GEOGRAPHIC_DATA])" at bounding box center [179, 73] width 203 height 26
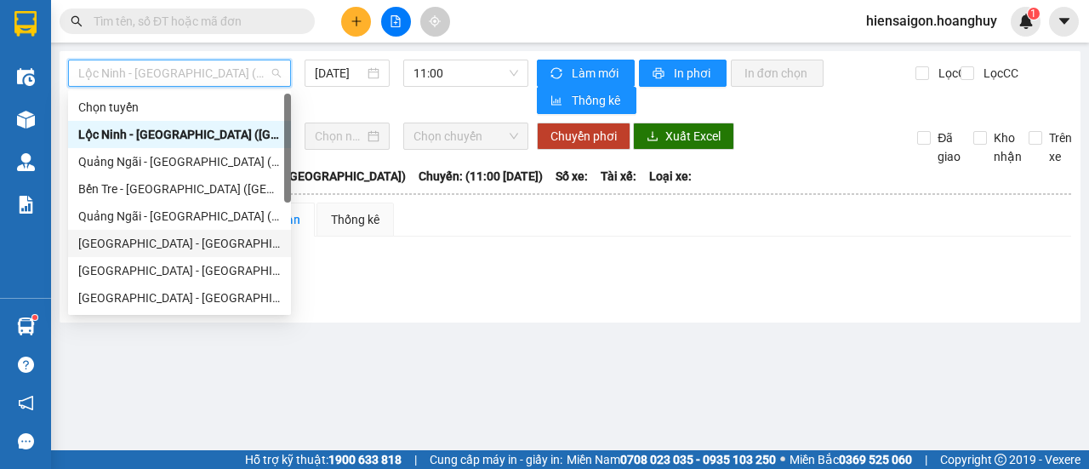
click at [138, 234] on div "[GEOGRAPHIC_DATA] - [GEOGRAPHIC_DATA] ([GEOGRAPHIC_DATA])" at bounding box center [179, 243] width 203 height 19
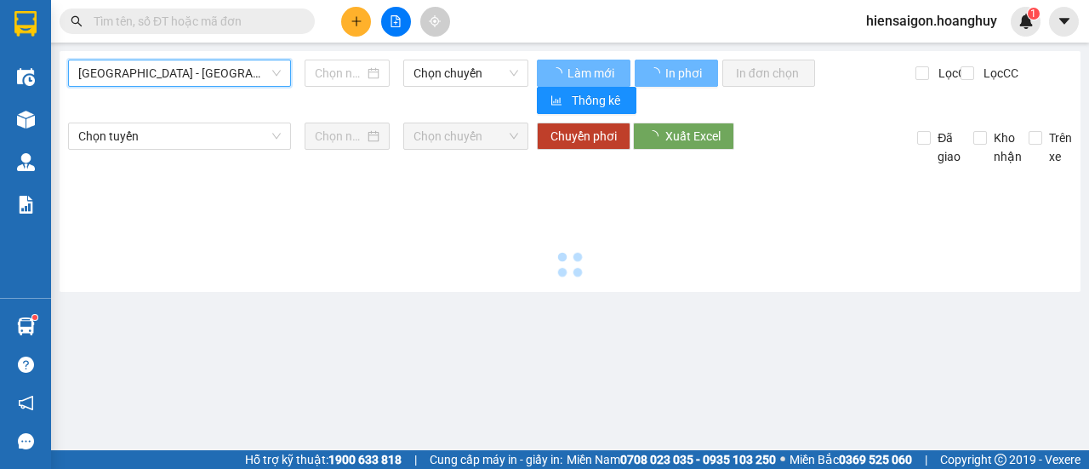
type input "[DATE]"
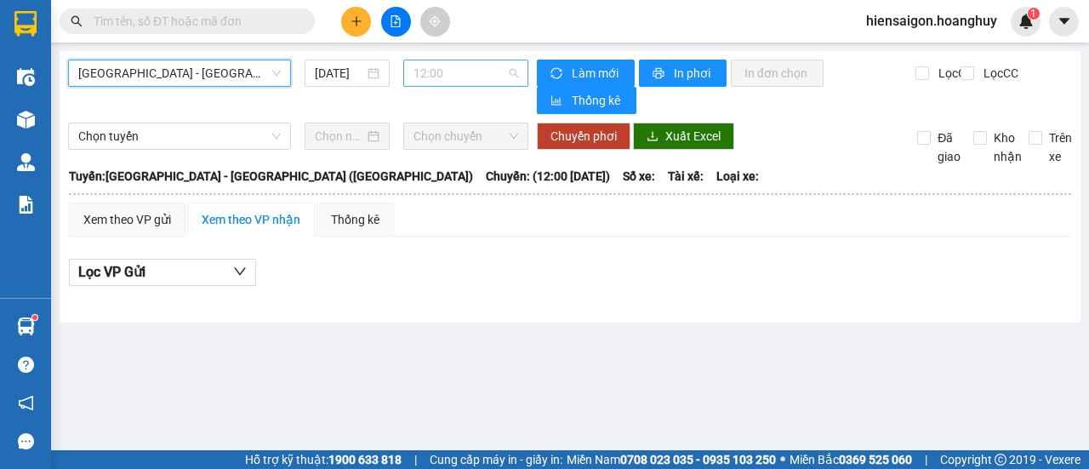
click at [424, 74] on span "12:00" at bounding box center [466, 73] width 104 height 26
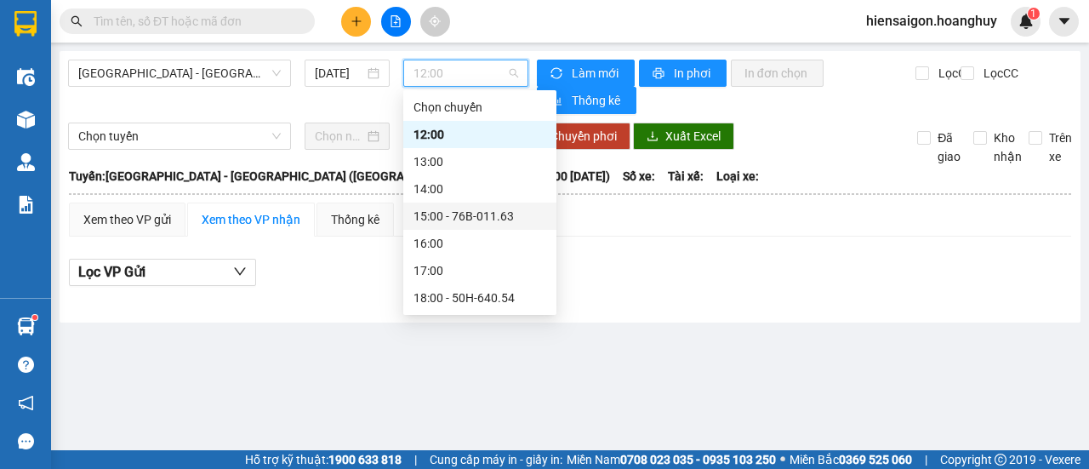
click at [463, 214] on div "15:00 - 76B-011.63" at bounding box center [480, 216] width 133 height 19
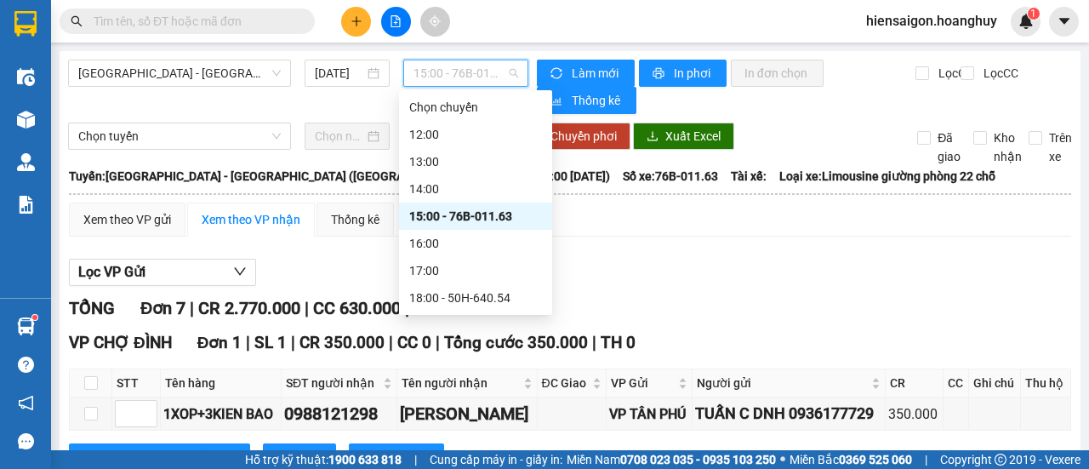
click at [468, 69] on span "15:00 - 76B-011.63" at bounding box center [466, 73] width 104 height 26
click at [477, 294] on div "18:00 - 50H-640.54" at bounding box center [475, 298] width 133 height 19
